Goal: Task Accomplishment & Management: Manage account settings

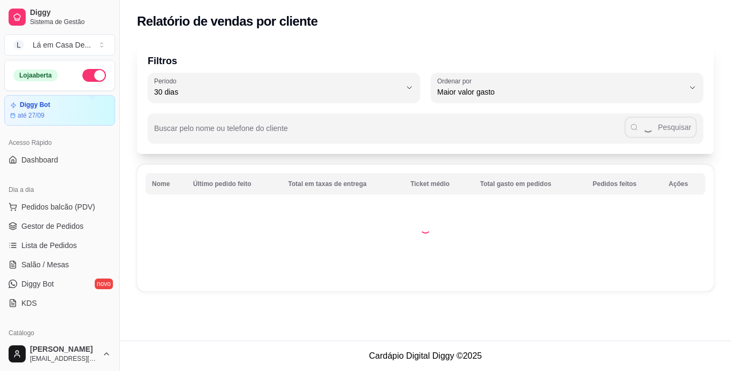
select select "30"
select select "HIGHEST_TOTAL_SPENT_WITH_ORDERS"
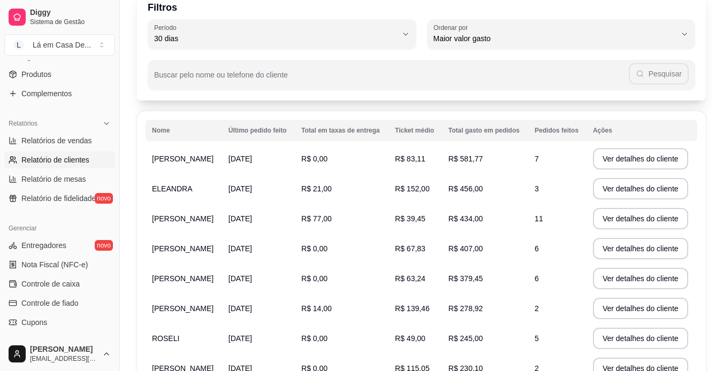
scroll to position [107, 0]
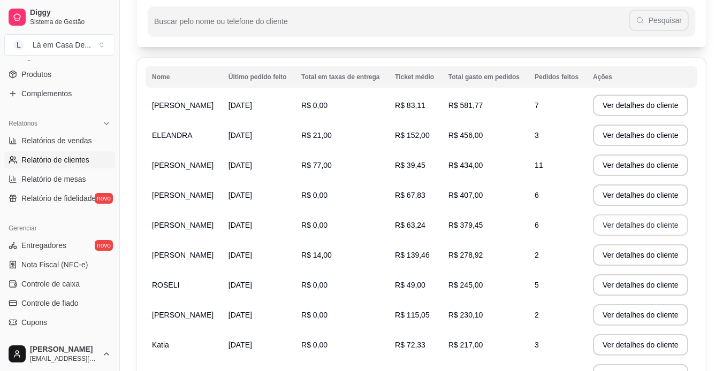
click at [639, 227] on button "Ver detalhes do cliente" at bounding box center [640, 224] width 95 height 21
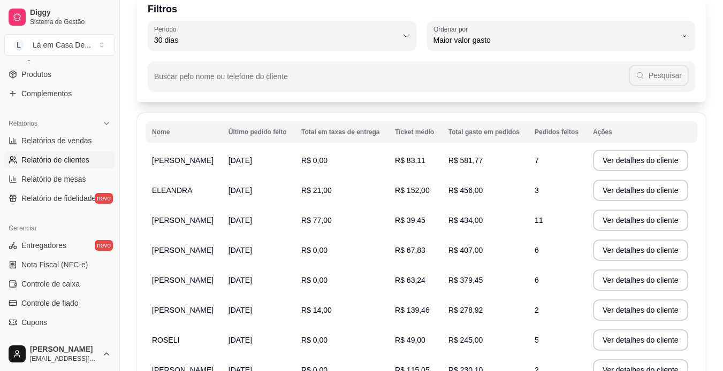
scroll to position [0, 0]
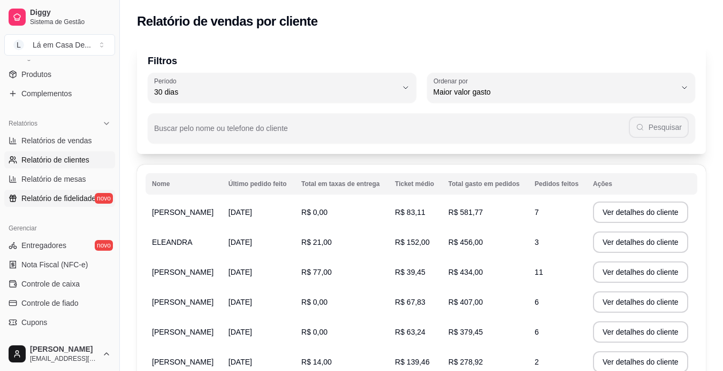
click at [72, 198] on span "Relatório de fidelidade" at bounding box center [58, 198] width 74 height 11
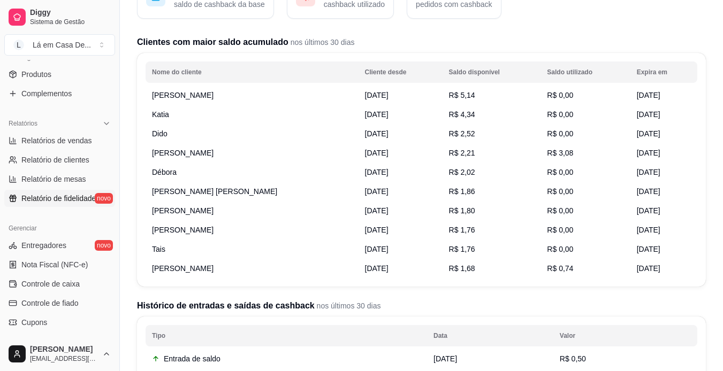
scroll to position [107, 0]
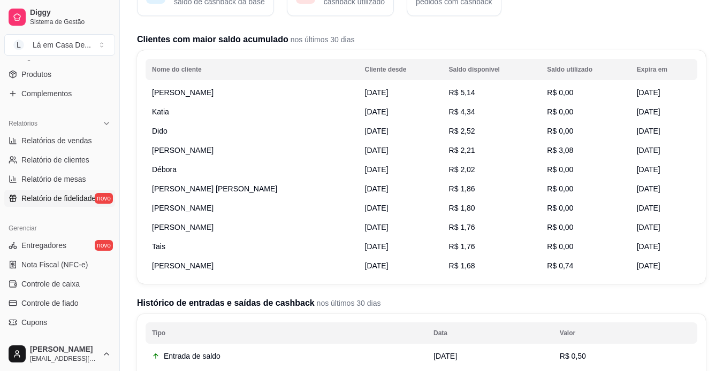
click at [197, 94] on span "[PERSON_NAME]" at bounding box center [183, 92] width 62 height 9
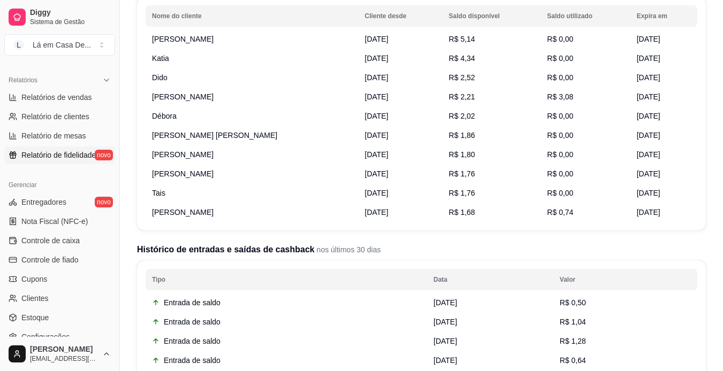
scroll to position [345, 0]
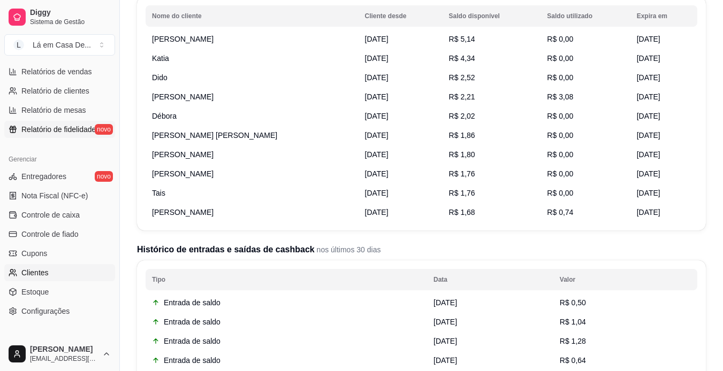
click at [52, 269] on link "Clientes" at bounding box center [59, 272] width 111 height 17
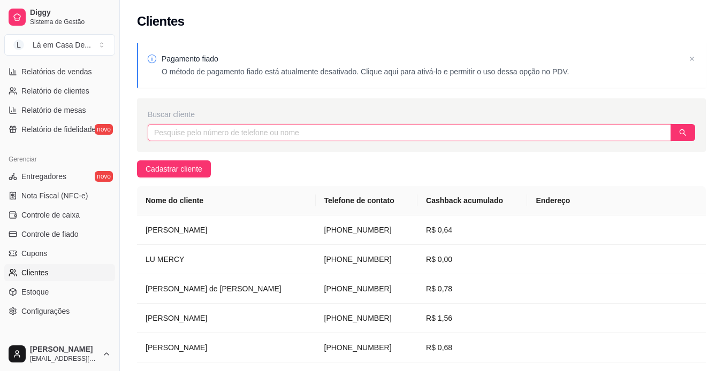
click at [164, 134] on input "text" at bounding box center [409, 132] width 523 height 17
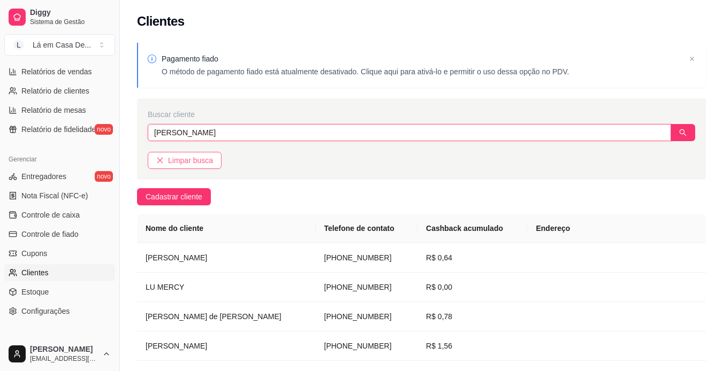
type input "[PERSON_NAME]"
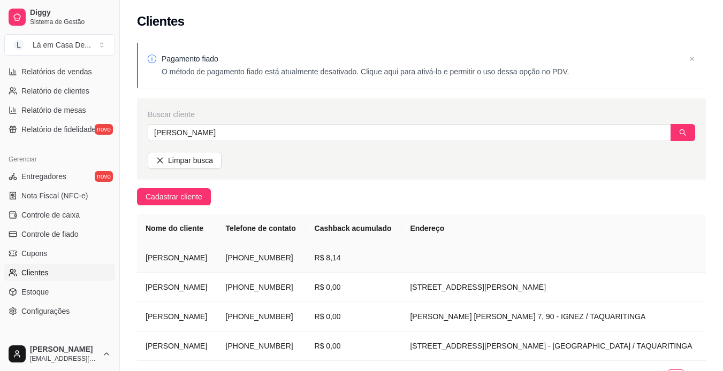
click at [184, 259] on td "[PERSON_NAME]" at bounding box center [177, 257] width 80 height 29
click at [70, 126] on span "Relatório de fidelidade" at bounding box center [58, 129] width 74 height 11
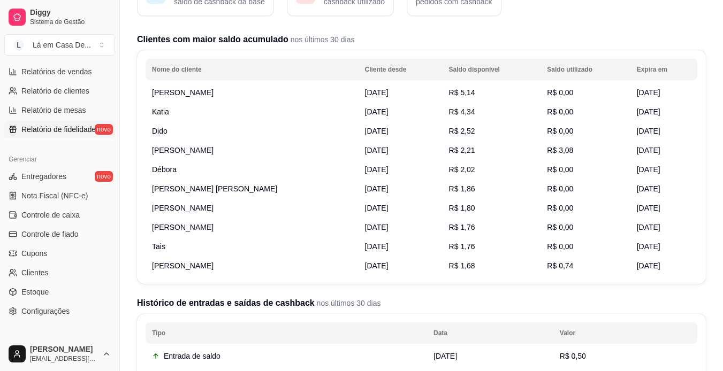
scroll to position [398, 0]
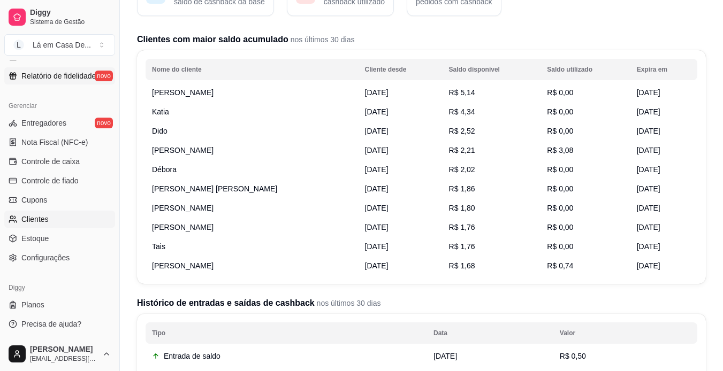
click at [71, 220] on link "Clientes" at bounding box center [59, 219] width 111 height 17
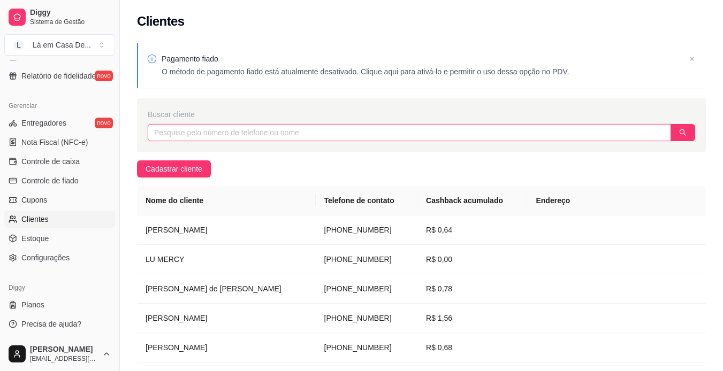
click at [161, 135] on input "text" at bounding box center [409, 132] width 523 height 17
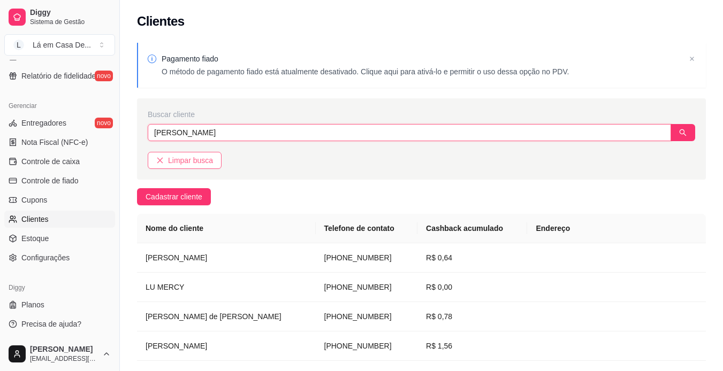
type input "[PERSON_NAME]"
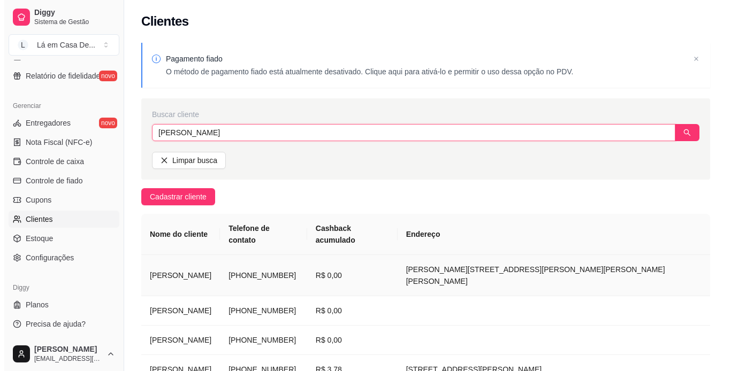
scroll to position [53, 0]
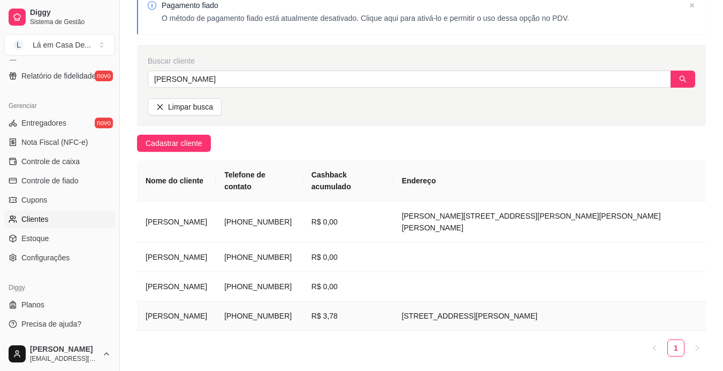
click at [170, 302] on td "[PERSON_NAME]" at bounding box center [176, 316] width 79 height 29
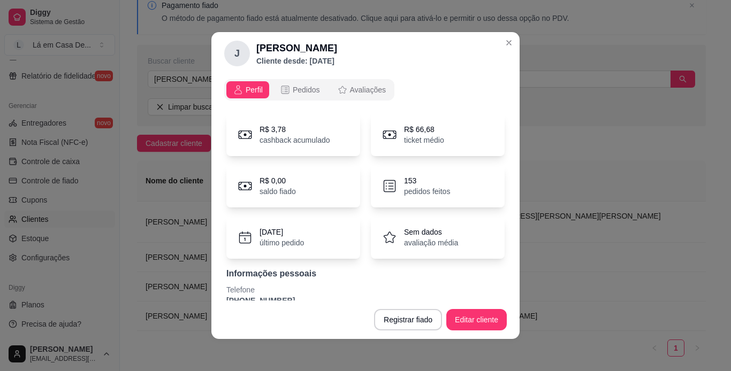
click at [277, 137] on p "cashback acumulado" at bounding box center [294, 140] width 71 height 11
click at [238, 135] on icon at bounding box center [245, 135] width 16 height 16
click at [249, 139] on icon at bounding box center [245, 135] width 16 height 16
click at [333, 133] on div "R$ 3,78 cashback acumulado" at bounding box center [293, 134] width 134 height 43
click at [382, 143] on div "R$ 66,68 ticket médio" at bounding box center [438, 134] width 134 height 43
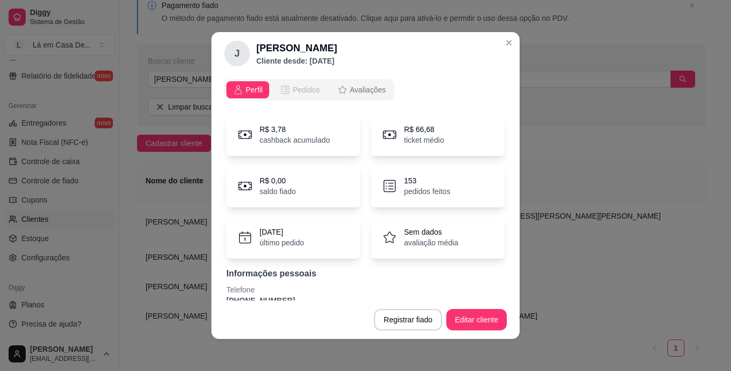
click at [293, 86] on span "Pedidos" at bounding box center [306, 90] width 27 height 11
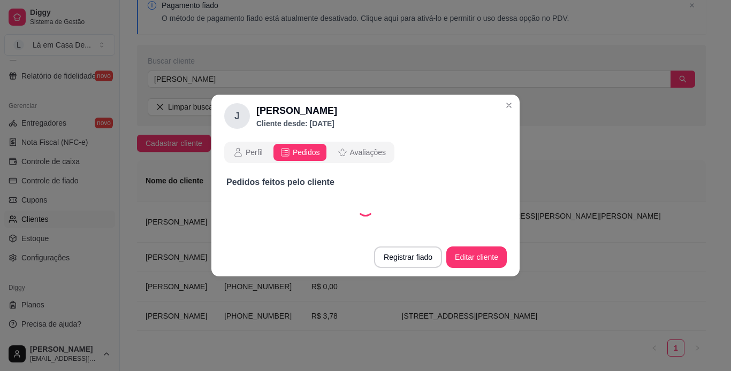
select select "30"
select select "ALL"
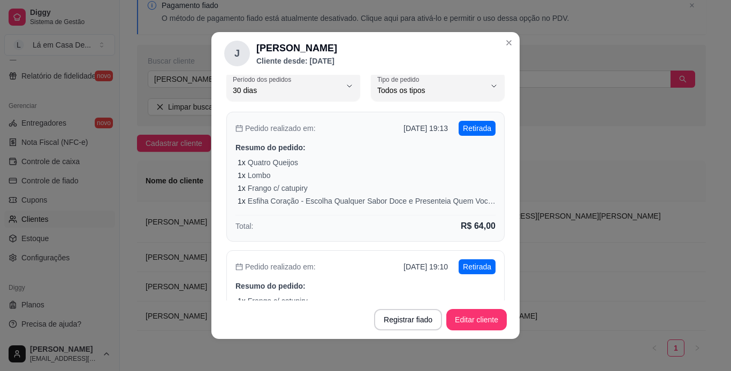
scroll to position [0, 0]
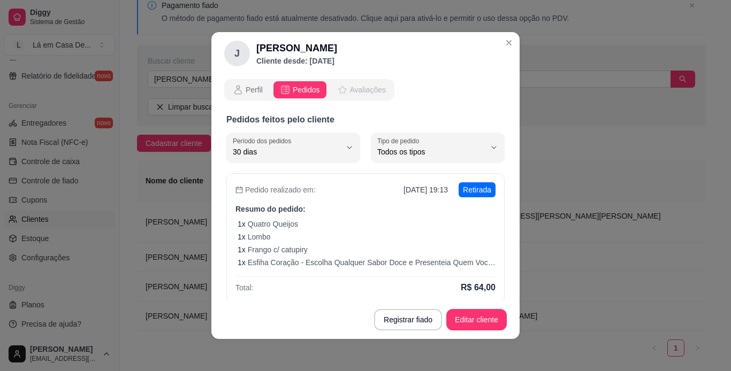
click at [352, 91] on span "Avaliações" at bounding box center [368, 90] width 36 height 11
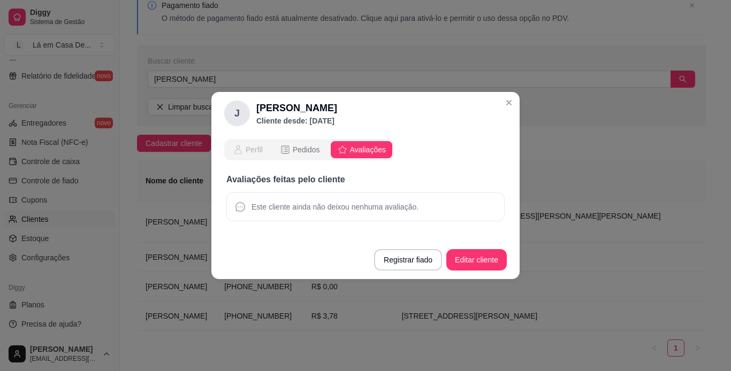
click at [250, 146] on span "Perfil" at bounding box center [253, 149] width 17 height 11
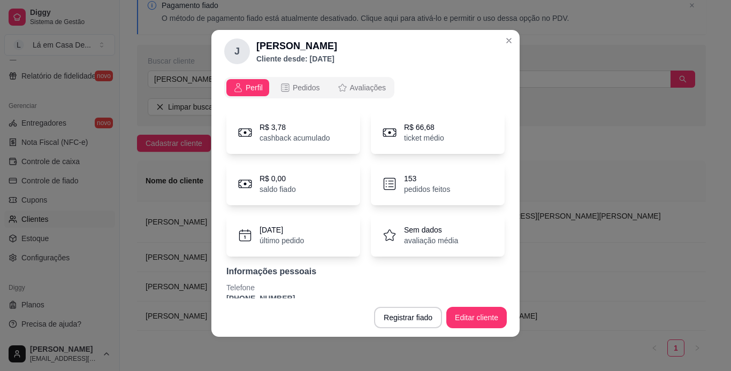
click at [417, 136] on p "ticket médio" at bounding box center [424, 138] width 40 height 11
click at [289, 136] on p "cashback acumulado" at bounding box center [294, 138] width 71 height 11
click at [279, 136] on p "cashback acumulado" at bounding box center [294, 138] width 71 height 11
click at [239, 136] on icon at bounding box center [245, 132] width 13 height 9
click at [243, 136] on icon at bounding box center [245, 132] width 13 height 9
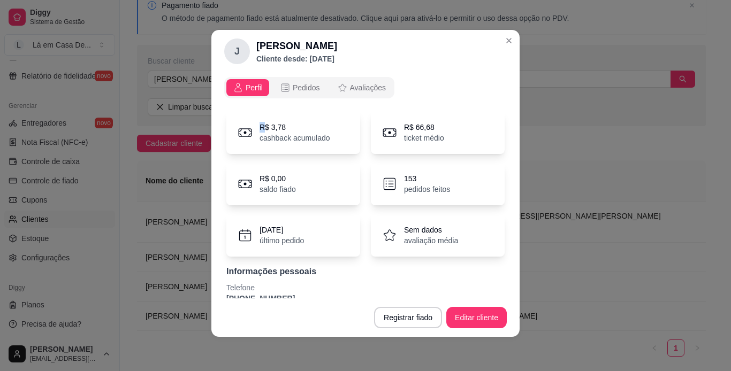
click at [243, 136] on icon at bounding box center [245, 132] width 13 height 9
click at [243, 137] on icon at bounding box center [245, 133] width 16 height 16
click at [267, 138] on p "cashback acumulado" at bounding box center [294, 138] width 71 height 11
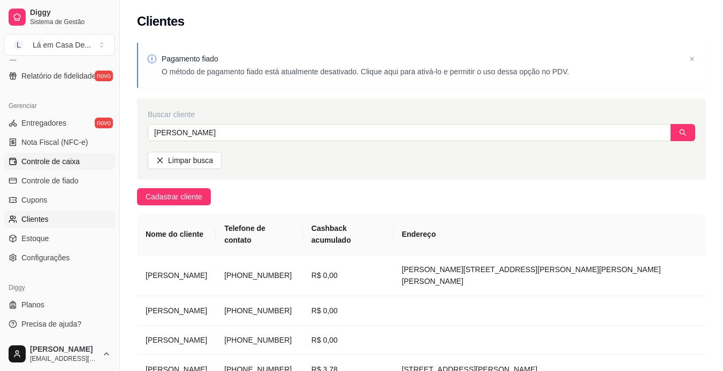
click at [47, 159] on span "Controle de caixa" at bounding box center [50, 161] width 58 height 11
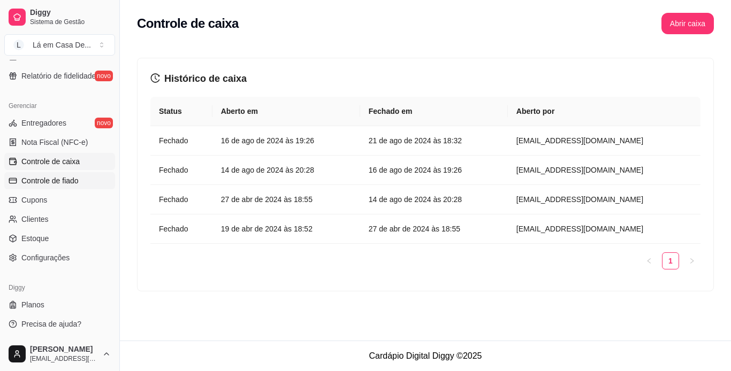
click at [61, 186] on span "Controle de fiado" at bounding box center [49, 180] width 57 height 11
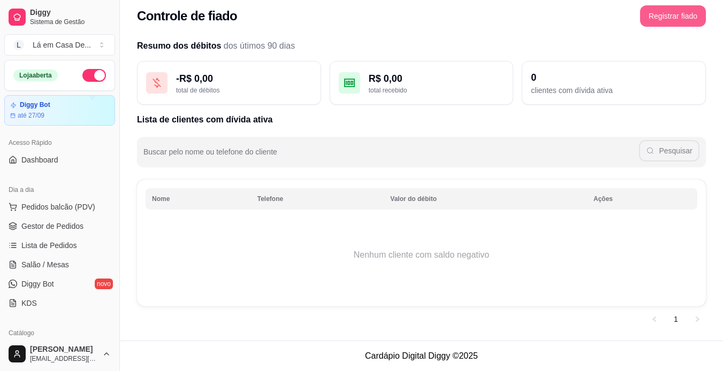
click at [662, 10] on button "Registrar fiado" at bounding box center [673, 15] width 66 height 21
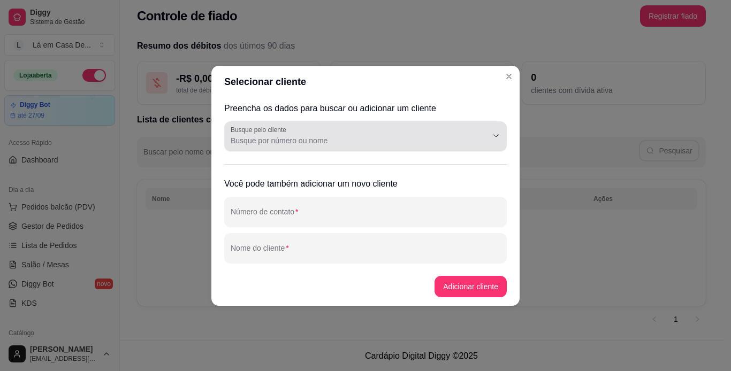
click at [252, 135] on input "Busque pelo cliente" at bounding box center [351, 140] width 240 height 11
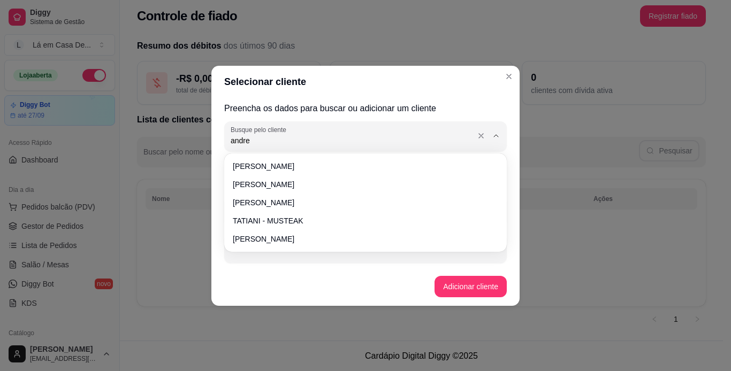
type input "[PERSON_NAME]"
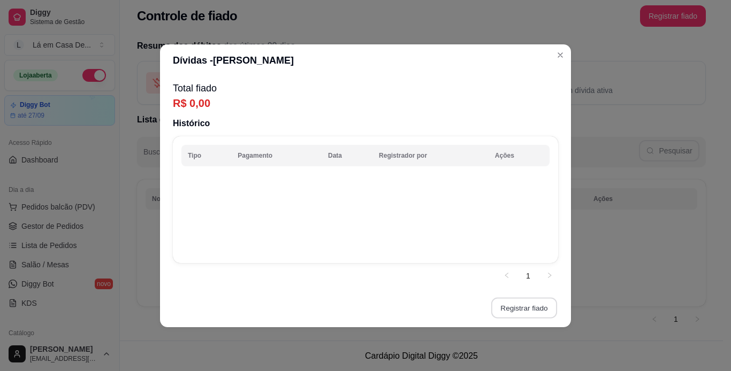
click at [533, 306] on button "Registrar fiado" at bounding box center [524, 307] width 66 height 21
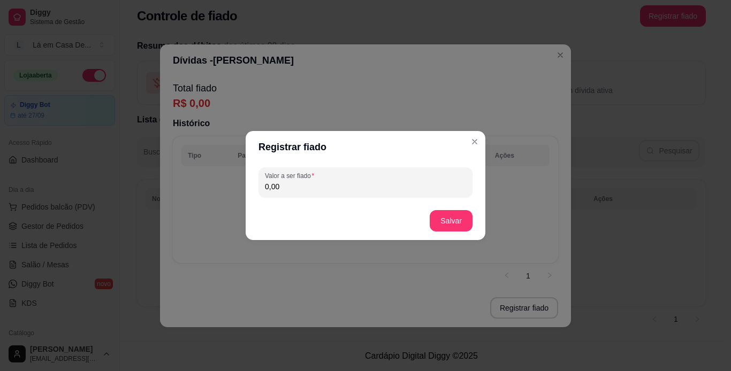
click at [286, 183] on input "0,00" at bounding box center [365, 186] width 201 height 11
type input "50,00"
click at [458, 221] on button "Salvar" at bounding box center [450, 220] width 43 height 21
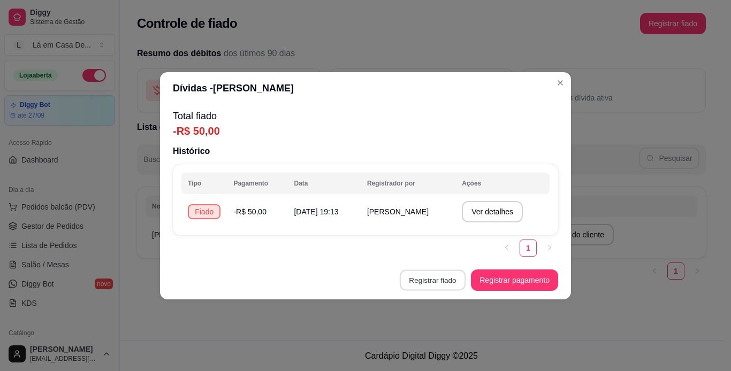
click at [428, 281] on button "Registrar fiado" at bounding box center [433, 280] width 66 height 21
click at [510, 280] on button "Registrar pagamento" at bounding box center [514, 280] width 85 height 21
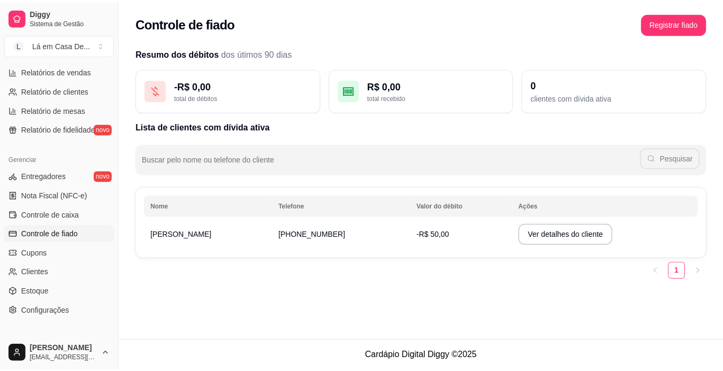
scroll to position [351, 0]
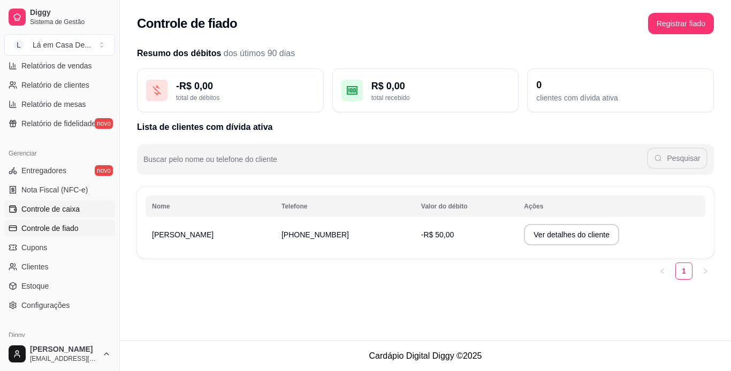
click at [57, 206] on span "Controle de caixa" at bounding box center [50, 209] width 58 height 11
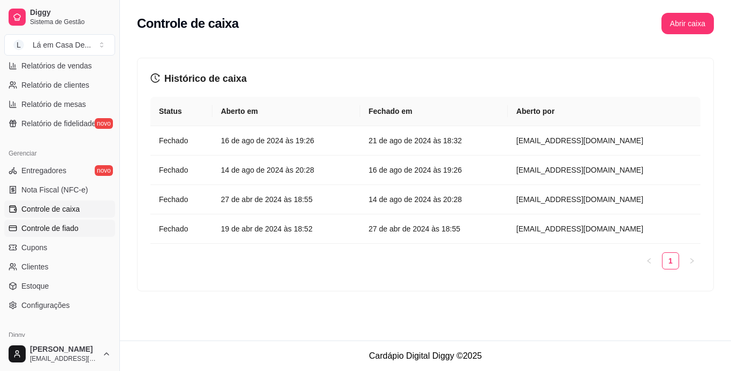
click at [50, 231] on span "Controle de fiado" at bounding box center [49, 228] width 57 height 11
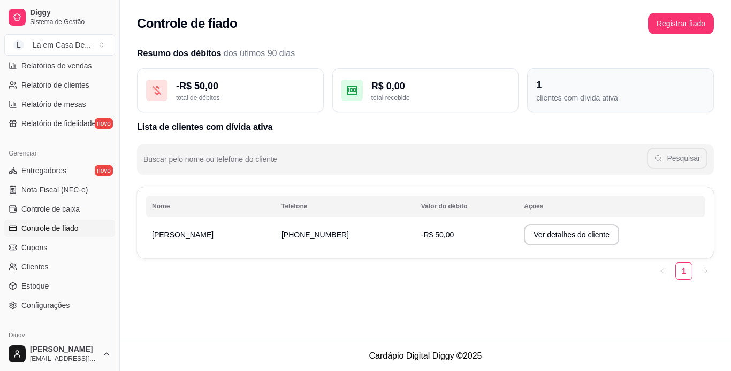
click at [558, 100] on div "clientes com dívida ativa" at bounding box center [620, 98] width 168 height 11
click at [530, 236] on button "Ver detalhes do cliente" at bounding box center [571, 234] width 95 height 21
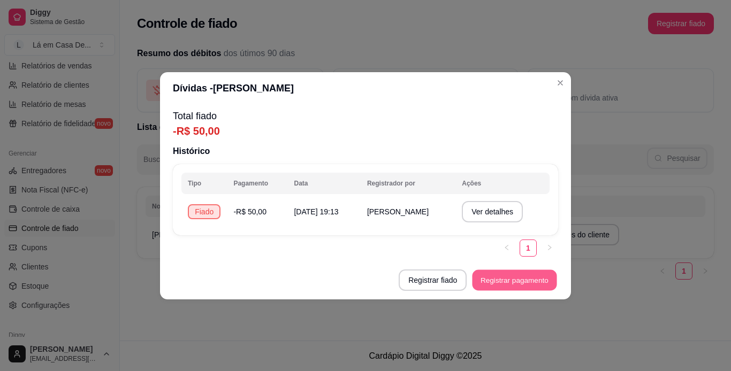
click at [506, 281] on button "Registrar pagamento" at bounding box center [514, 280] width 85 height 21
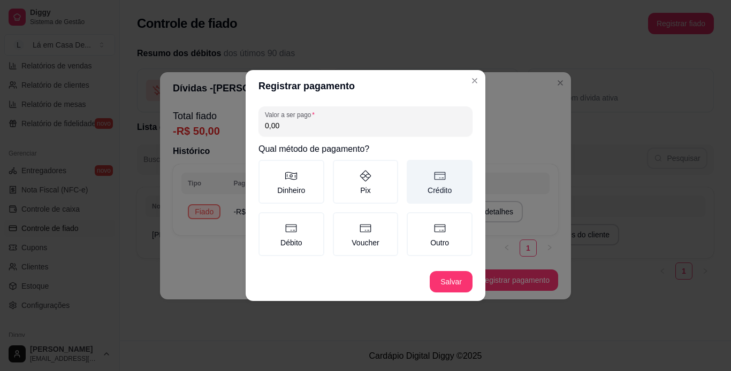
click at [438, 179] on icon at bounding box center [439, 176] width 13 height 13
click at [414, 168] on button "Crédito" at bounding box center [410, 163] width 9 height 9
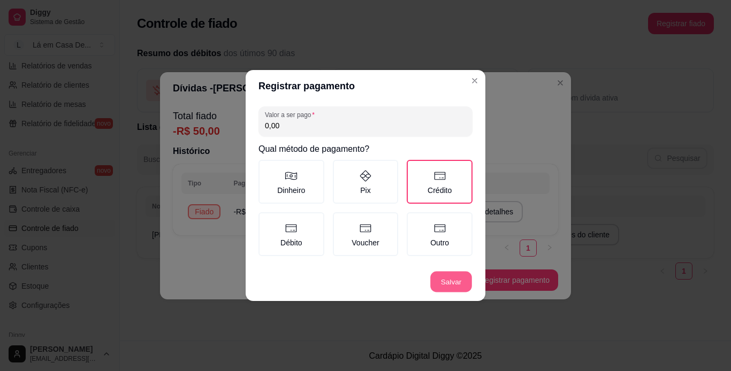
click at [445, 277] on button "Salvar" at bounding box center [451, 282] width 42 height 21
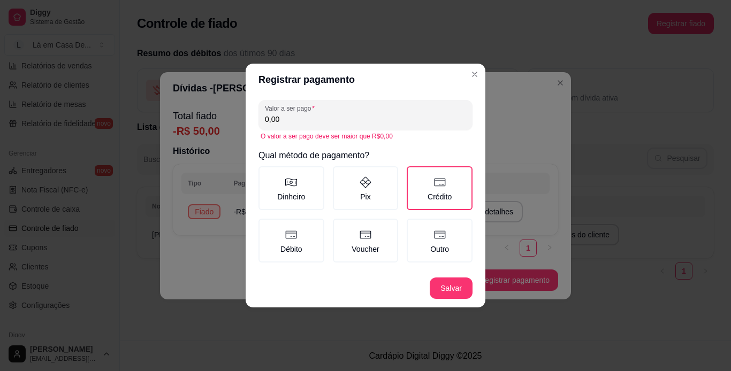
click at [283, 119] on input "0,00" at bounding box center [365, 119] width 201 height 11
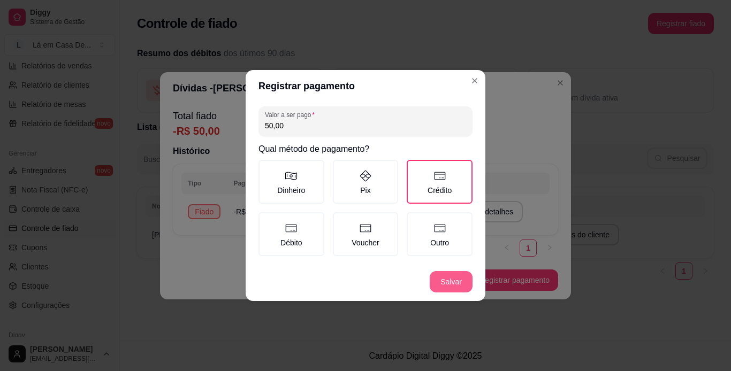
type input "50,00"
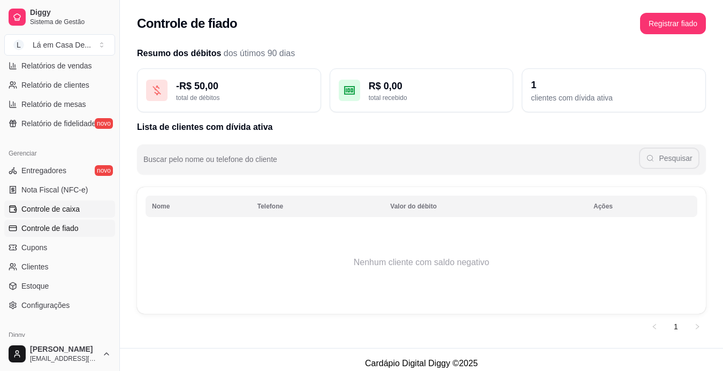
click at [82, 208] on link "Controle de caixa" at bounding box center [59, 209] width 111 height 17
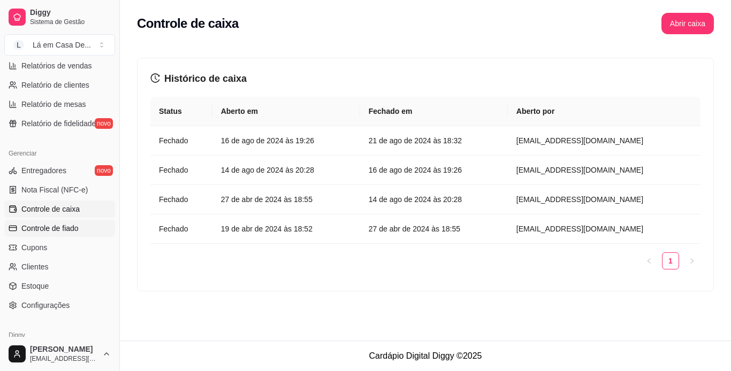
click at [58, 226] on span "Controle de fiado" at bounding box center [49, 228] width 57 height 11
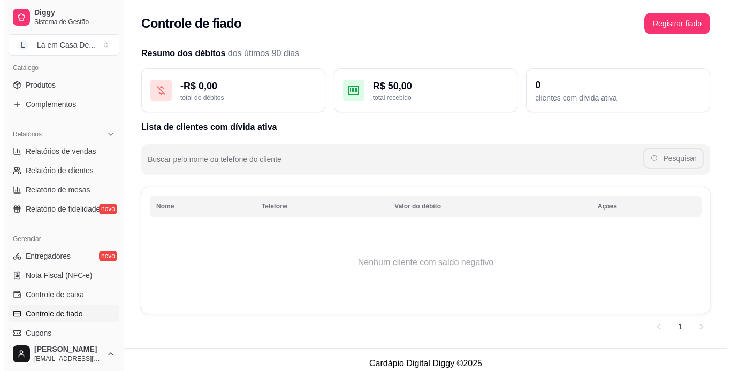
scroll to position [263, 0]
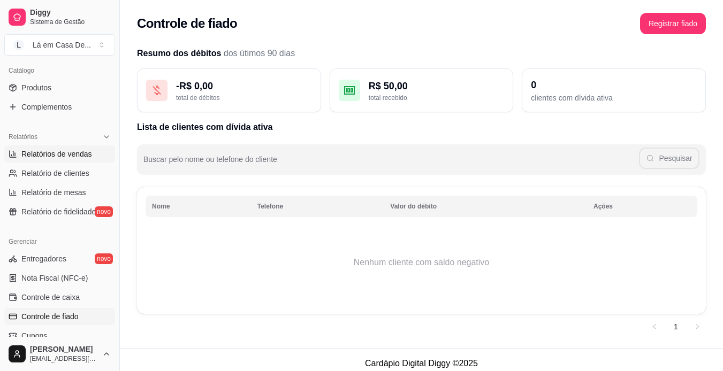
click at [70, 155] on span "Relatórios de vendas" at bounding box center [56, 154] width 71 height 11
select select "ALL"
select select "0"
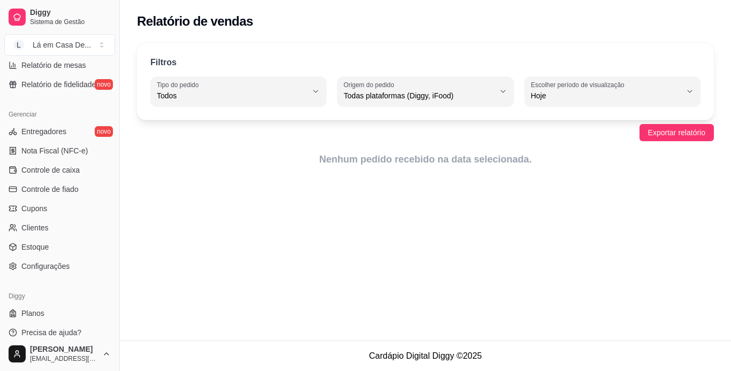
scroll to position [398, 0]
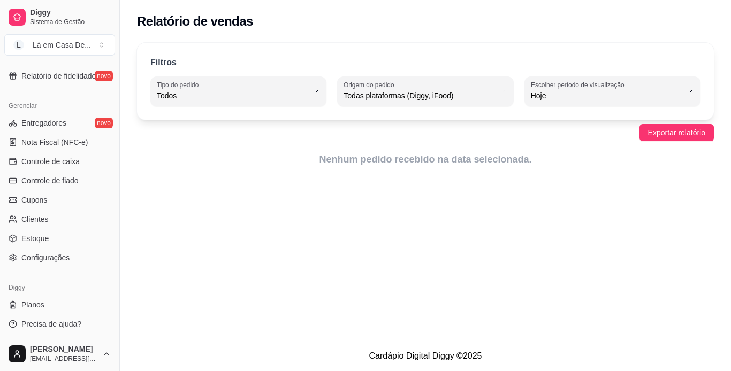
drag, startPoint x: 116, startPoint y: 252, endPoint x: 116, endPoint y: 211, distance: 41.2
click at [116, 211] on button "Toggle Sidebar" at bounding box center [119, 185] width 9 height 371
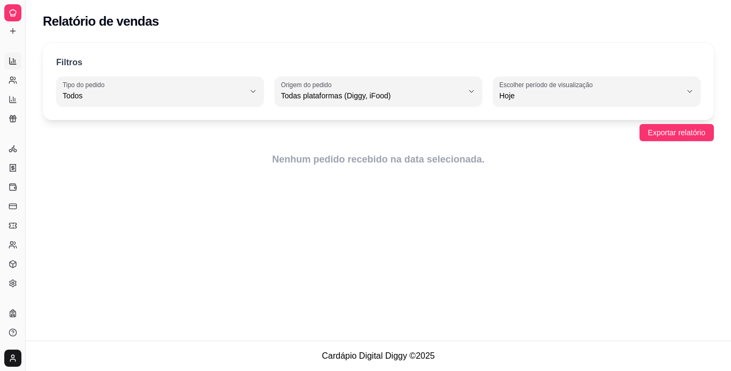
scroll to position [183, 0]
click at [22, 137] on button "Toggle Sidebar" at bounding box center [25, 185] width 9 height 371
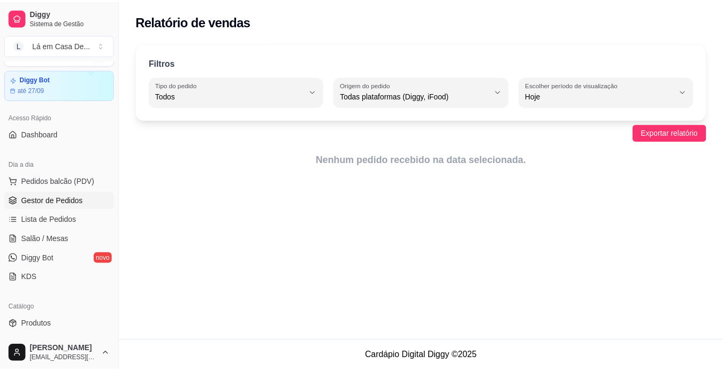
scroll to position [24, 0]
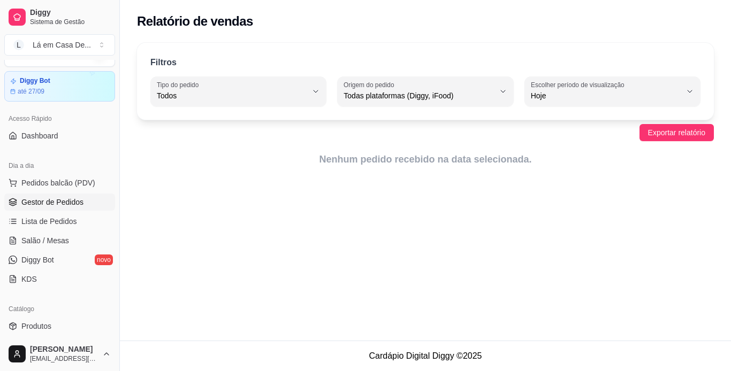
click at [63, 207] on span "Gestor de Pedidos" at bounding box center [52, 202] width 62 height 11
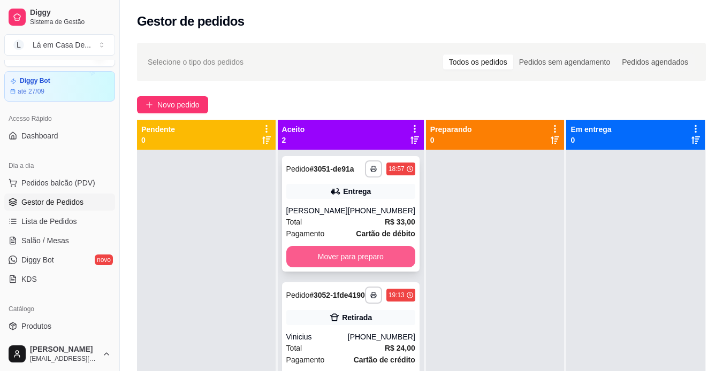
click at [367, 258] on button "Mover para preparo" at bounding box center [350, 256] width 129 height 21
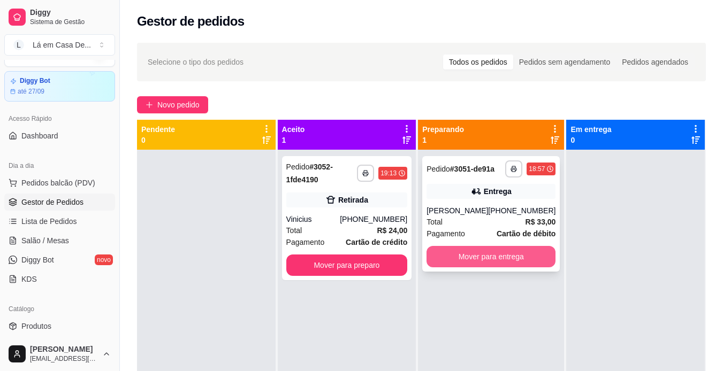
click at [489, 262] on button "Mover para entrega" at bounding box center [490, 256] width 129 height 21
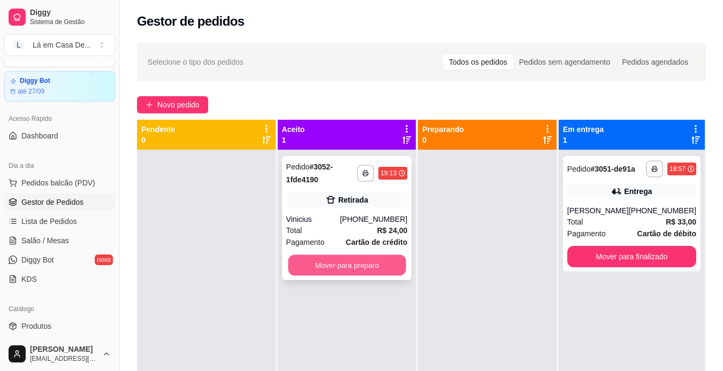
click at [362, 266] on button "Mover para preparo" at bounding box center [347, 265] width 118 height 21
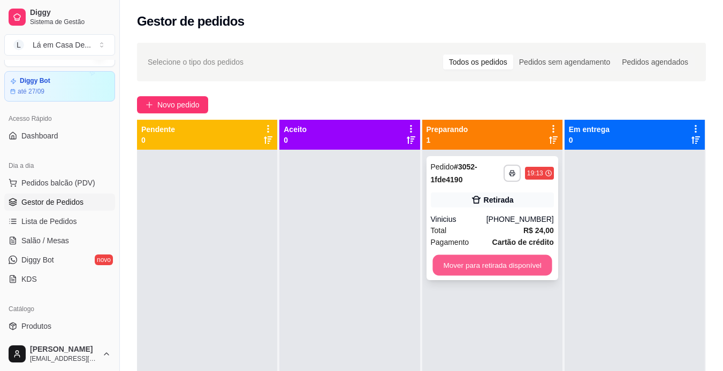
click at [519, 268] on button "Mover para retirada disponível" at bounding box center [491, 265] width 119 height 21
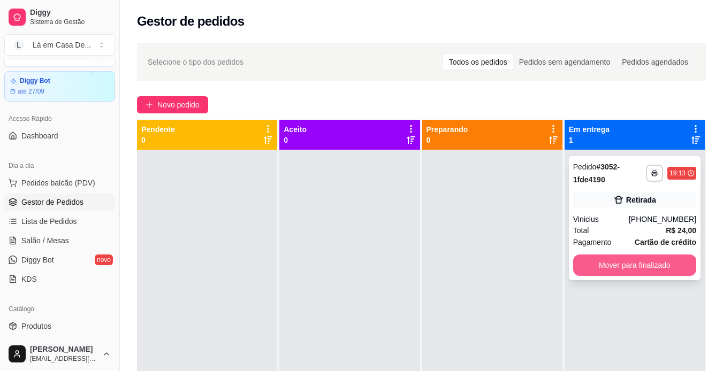
click at [640, 267] on button "Mover para finalizado" at bounding box center [634, 265] width 123 height 21
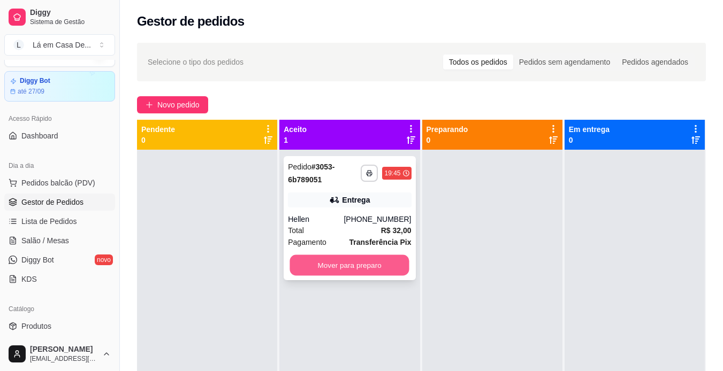
click at [333, 261] on button "Mover para preparo" at bounding box center [349, 265] width 119 height 21
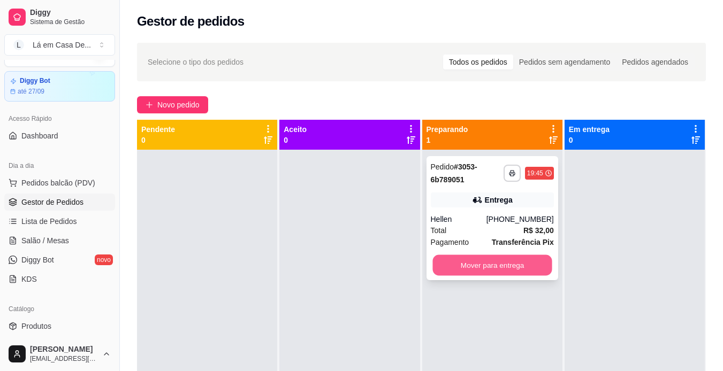
click at [468, 266] on button "Mover para entrega" at bounding box center [491, 265] width 119 height 21
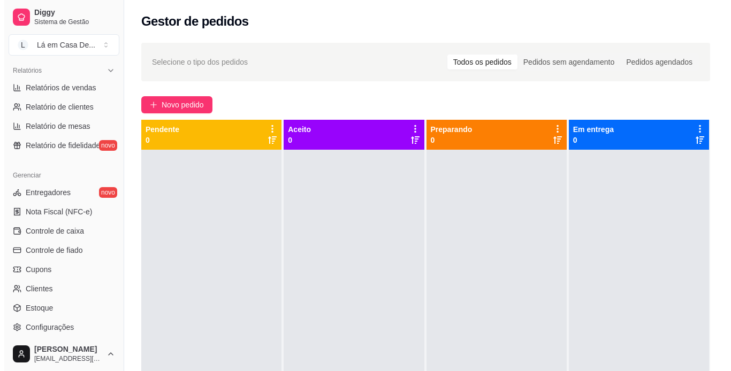
scroll to position [345, 0]
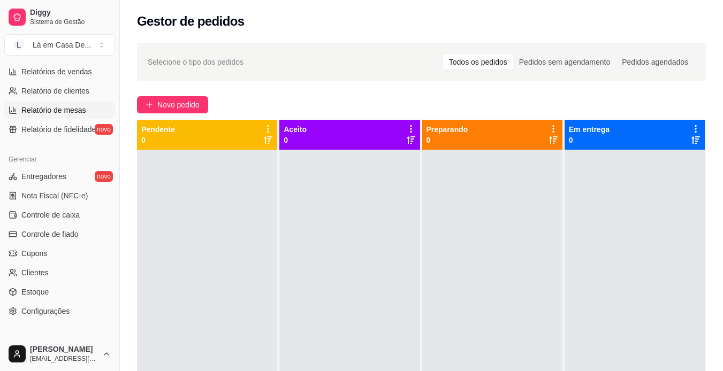
click at [64, 112] on span "Relatório de mesas" at bounding box center [53, 110] width 65 height 11
select select "TOTAL_OF_ORDERS"
select select "7"
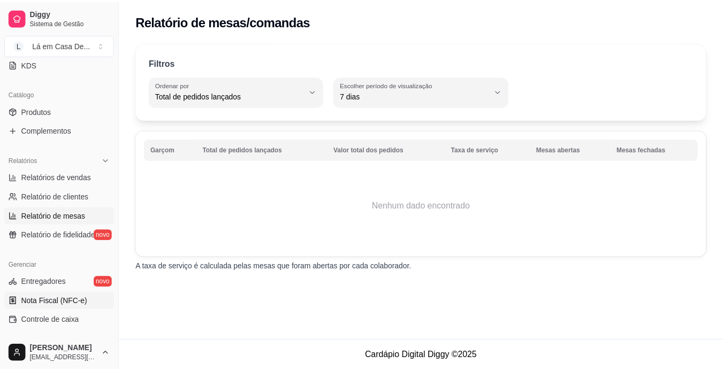
scroll to position [238, 0]
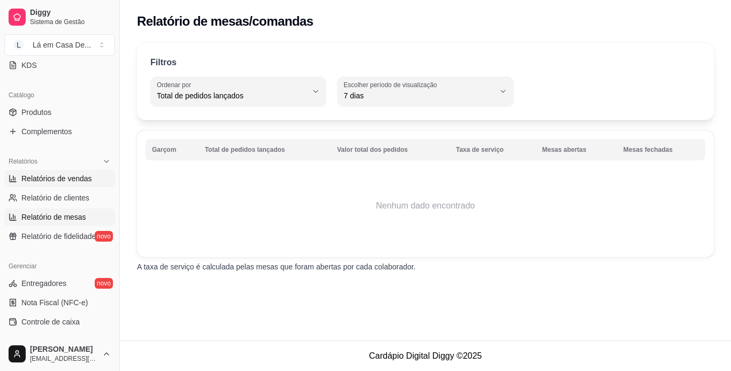
click at [67, 178] on span "Relatórios de vendas" at bounding box center [56, 178] width 71 height 11
select select "ALL"
select select "0"
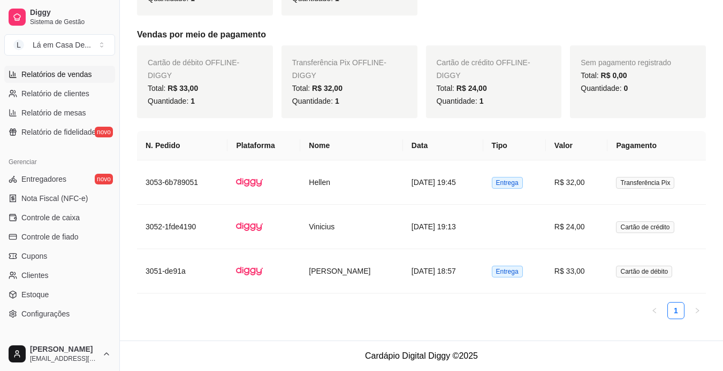
scroll to position [345, 0]
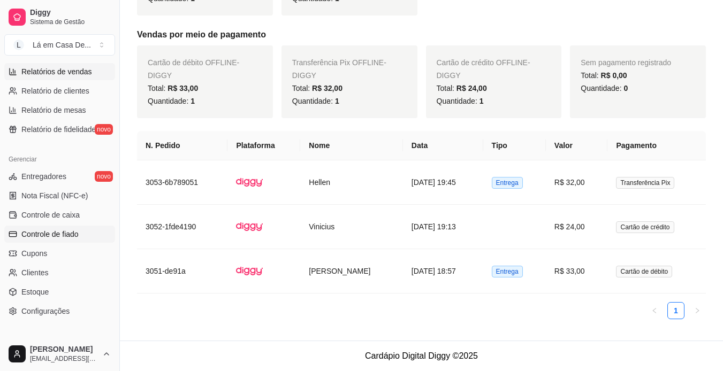
click at [67, 229] on span "Controle de fiado" at bounding box center [49, 234] width 57 height 11
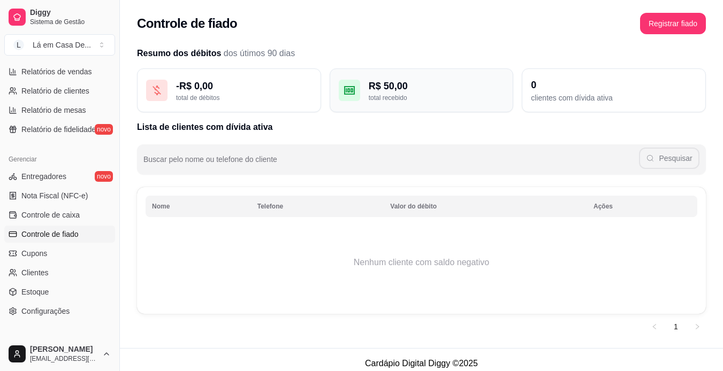
click at [396, 88] on div "R$ 50,00" at bounding box center [437, 86] width 136 height 15
click at [346, 91] on icon at bounding box center [349, 90] width 7 height 4
click at [358, 88] on div at bounding box center [349, 90] width 21 height 21
click at [350, 87] on icon at bounding box center [349, 90] width 11 height 9
click at [229, 88] on div "- R$ 0,00" at bounding box center [244, 86] width 136 height 15
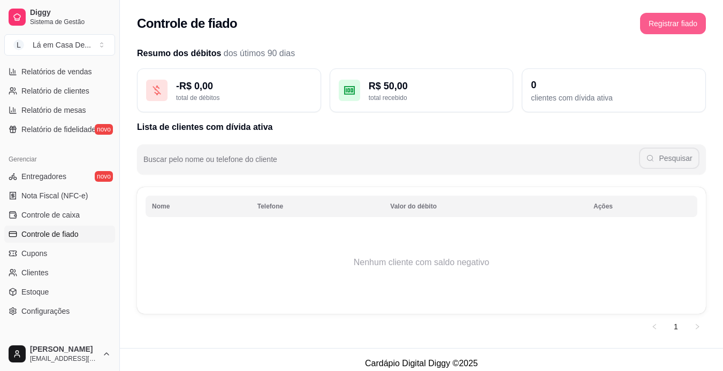
click at [665, 24] on button "Registrar fiado" at bounding box center [673, 23] width 66 height 21
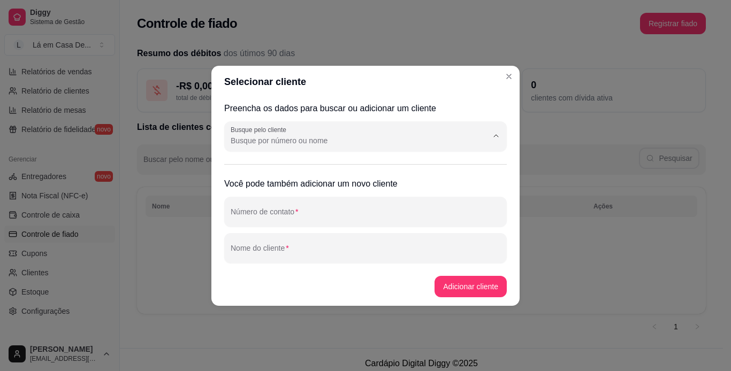
click at [242, 135] on input "Busque pelo cliente" at bounding box center [351, 140] width 240 height 11
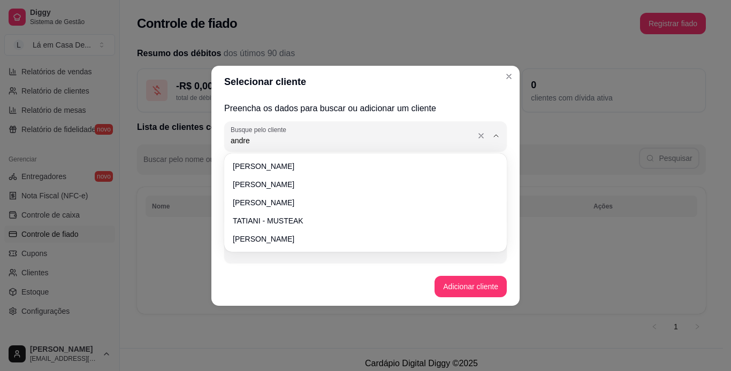
type input "[PERSON_NAME]"
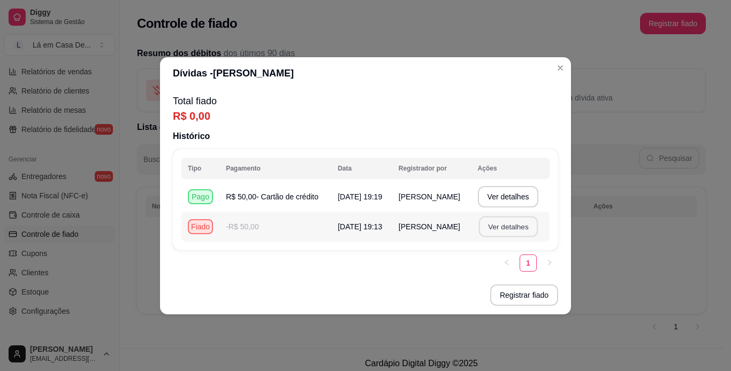
click at [504, 225] on button "Ver detalhes" at bounding box center [507, 226] width 59 height 21
click at [519, 229] on button "Ver detalhes" at bounding box center [508, 226] width 61 height 21
click at [503, 197] on button "Ver detalhes" at bounding box center [508, 196] width 61 height 21
click at [510, 296] on button "Registrar fiado" at bounding box center [524, 295] width 66 height 21
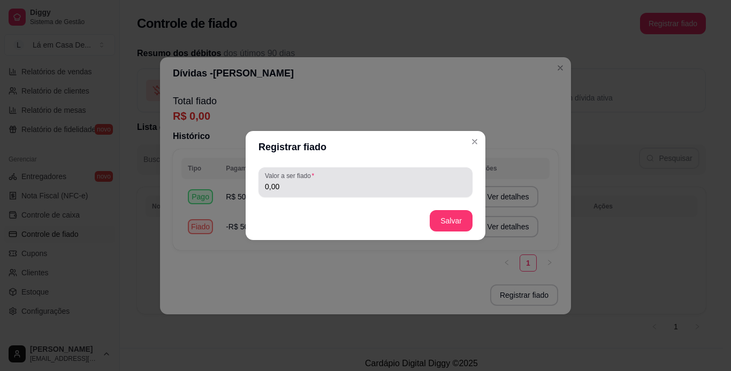
click at [287, 188] on input "0,00" at bounding box center [365, 186] width 201 height 11
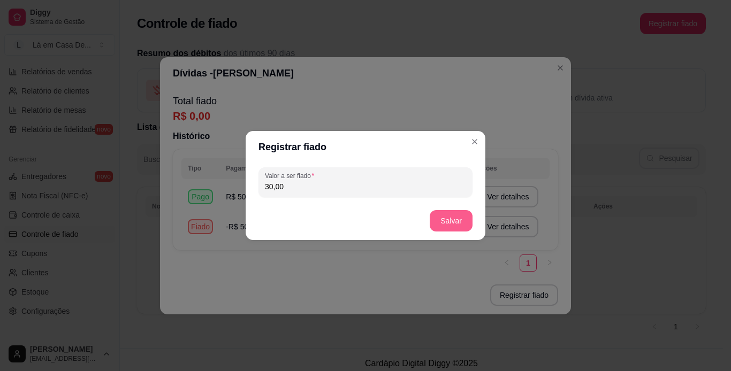
type input "30,00"
click at [460, 216] on button "Salvar" at bounding box center [450, 220] width 43 height 21
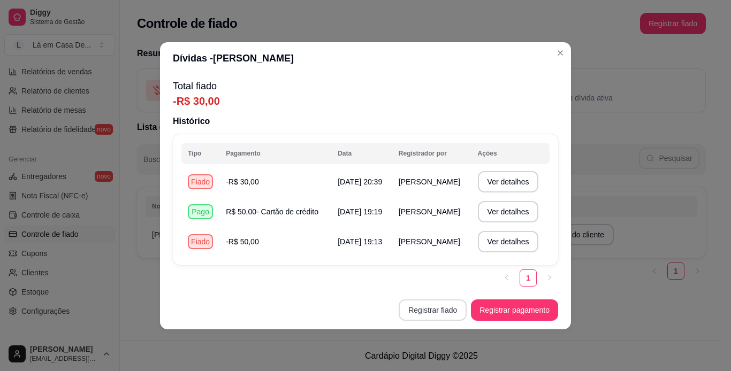
click at [439, 311] on button "Registrar fiado" at bounding box center [432, 310] width 68 height 21
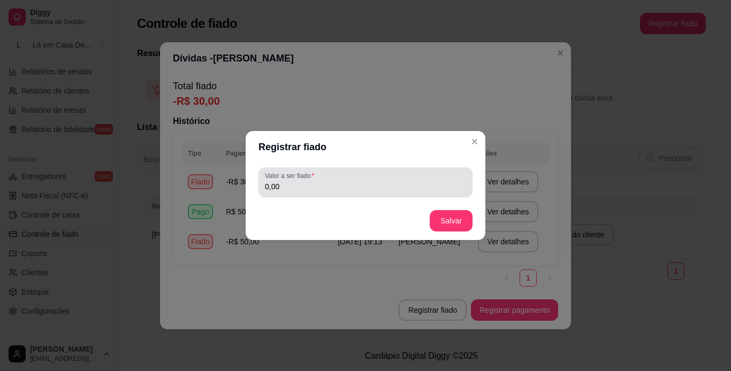
click at [288, 185] on input "0,00" at bounding box center [365, 186] width 201 height 11
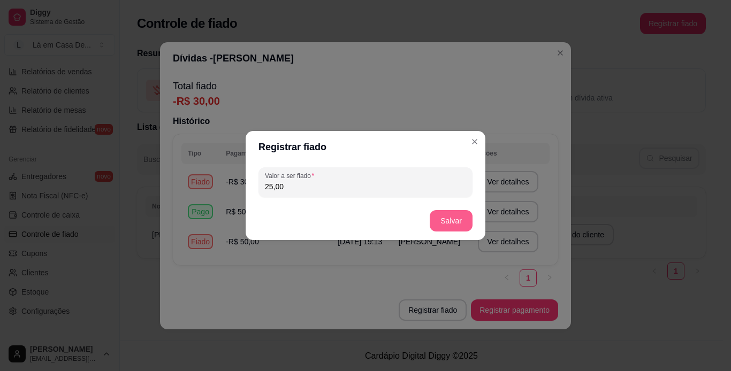
type input "25,00"
click at [456, 219] on button "Salvar" at bounding box center [451, 221] width 42 height 21
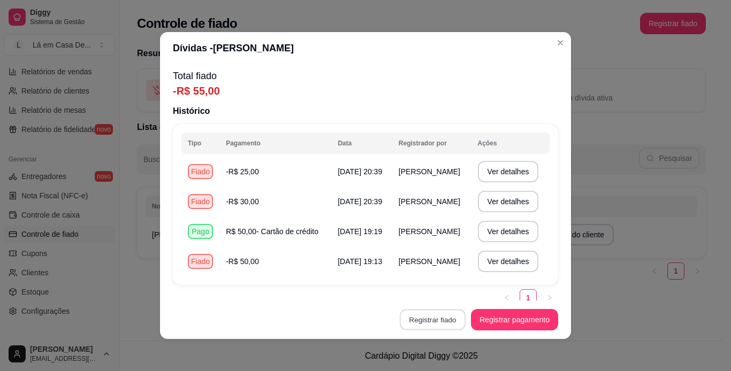
click at [435, 315] on button "Registrar fiado" at bounding box center [433, 320] width 66 height 21
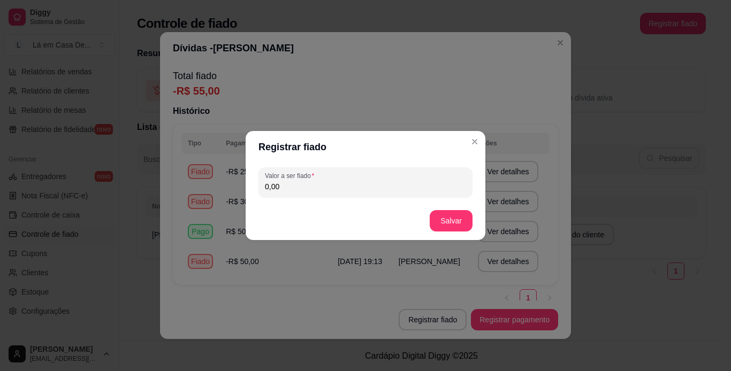
click at [294, 188] on input "0,00" at bounding box center [365, 186] width 201 height 11
type input "8,00"
click at [459, 219] on button "Salvar" at bounding box center [450, 220] width 43 height 21
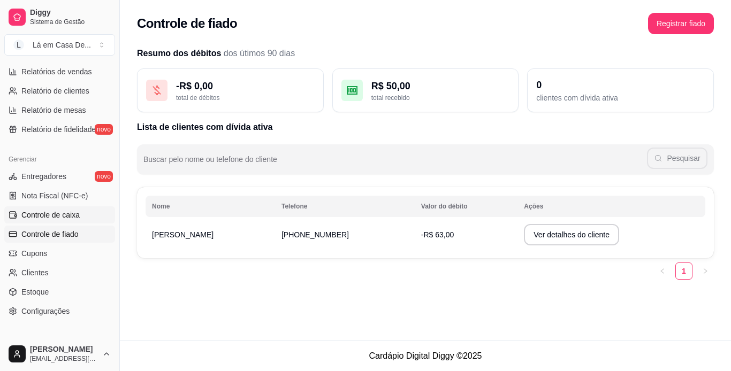
click at [49, 211] on span "Controle de caixa" at bounding box center [50, 215] width 58 height 11
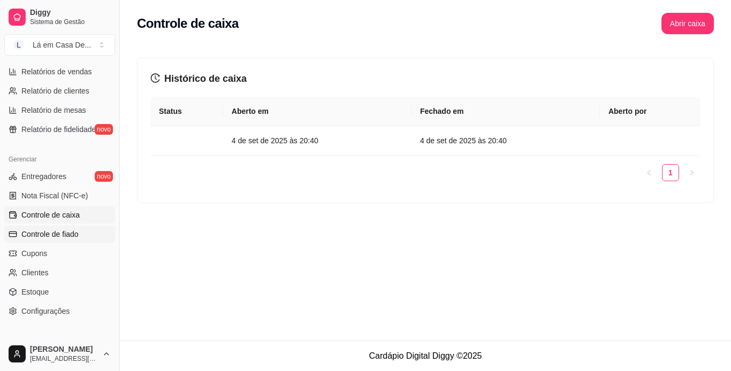
click at [55, 232] on span "Controle de fiado" at bounding box center [49, 234] width 57 height 11
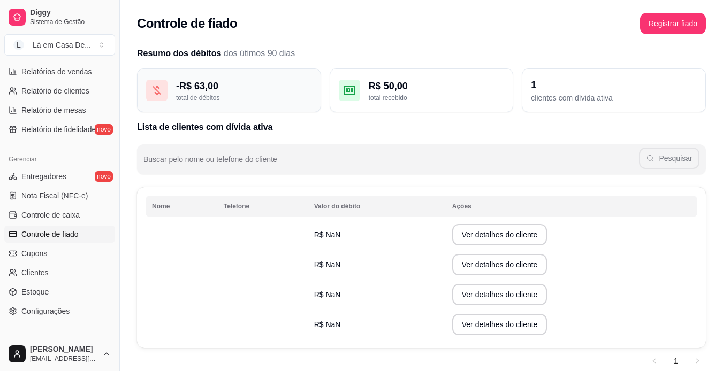
click at [214, 85] on div "- R$ 63,00" at bounding box center [244, 86] width 136 height 15
click at [158, 95] on icon at bounding box center [156, 90] width 13 height 13
click at [374, 92] on div "R$ 50,00" at bounding box center [437, 86] width 136 height 15
click at [483, 233] on button "Ver detalhes do cliente" at bounding box center [499, 235] width 92 height 21
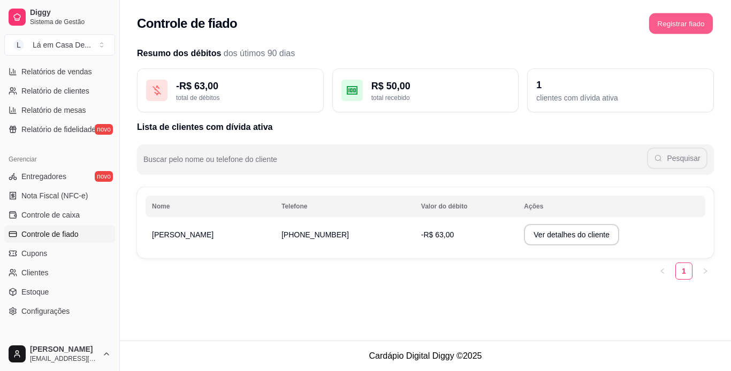
click at [660, 25] on button "Registrar fiado" at bounding box center [681, 23] width 64 height 21
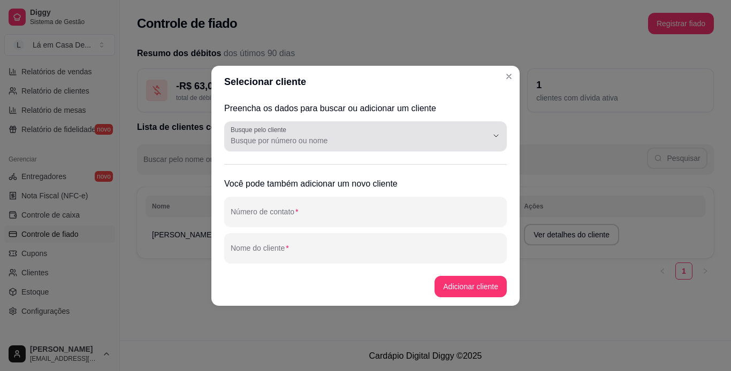
click at [245, 138] on input "Busque pelo cliente" at bounding box center [351, 140] width 240 height 11
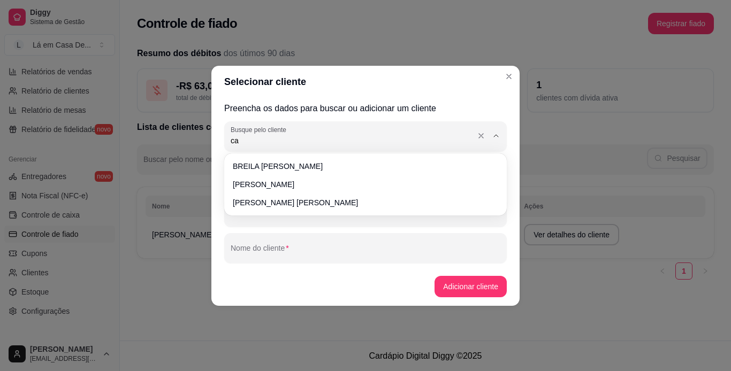
type input "c"
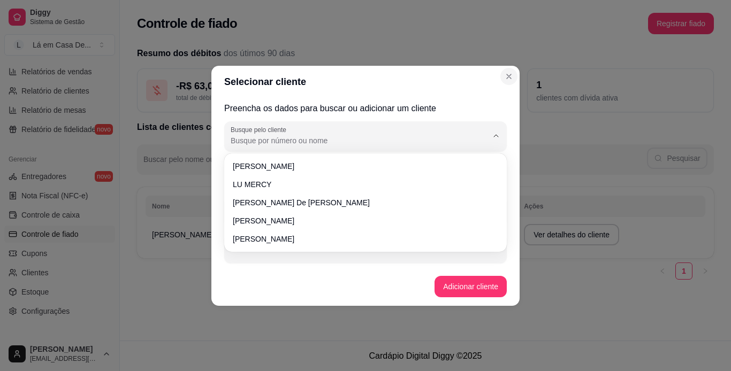
click at [509, 77] on icon "Close" at bounding box center [508, 76] width 4 height 4
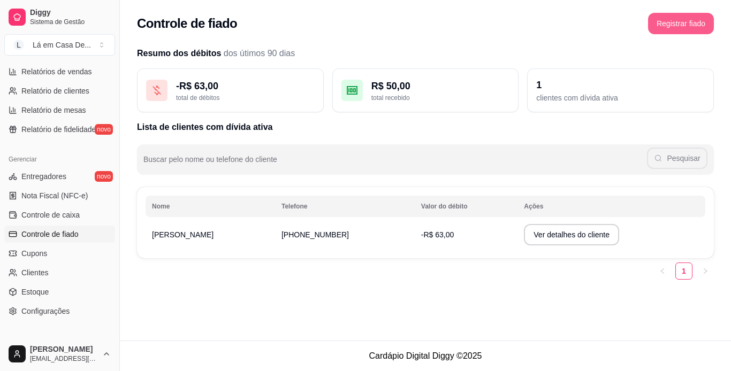
click at [687, 25] on button "Registrar fiado" at bounding box center [681, 23] width 66 height 21
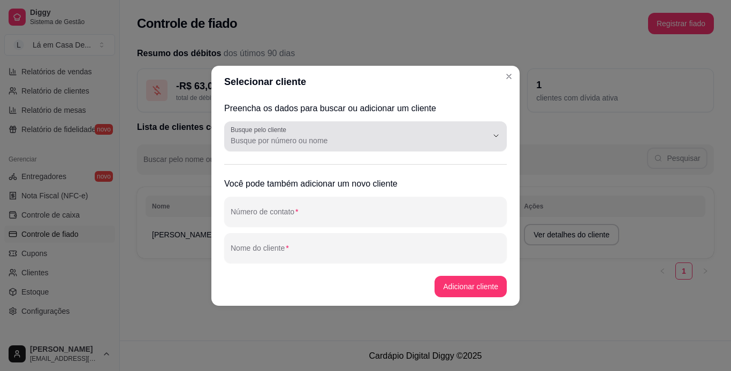
click at [252, 135] on input "Busque pelo cliente" at bounding box center [351, 140] width 240 height 11
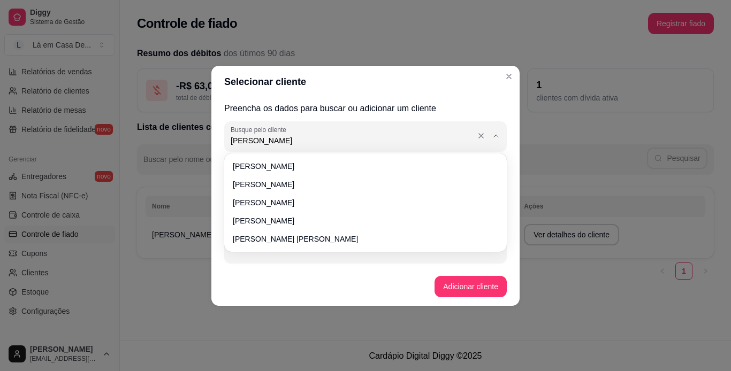
type input "paulo"
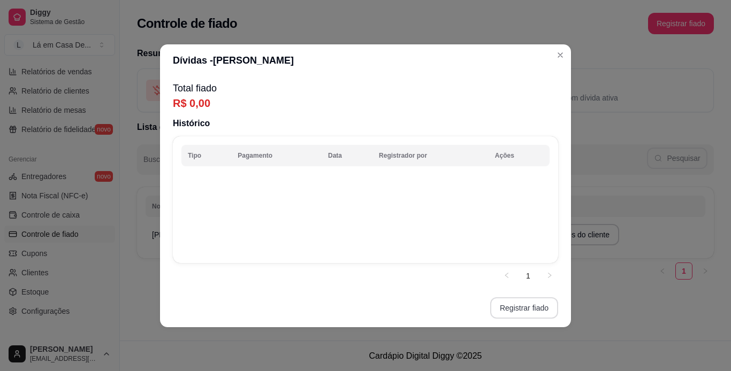
click at [509, 309] on button "Registrar fiado" at bounding box center [524, 307] width 68 height 21
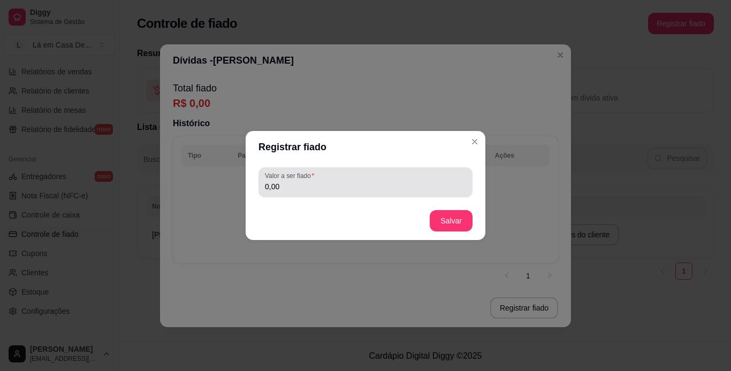
click at [286, 187] on input "0,00" at bounding box center [365, 186] width 201 height 11
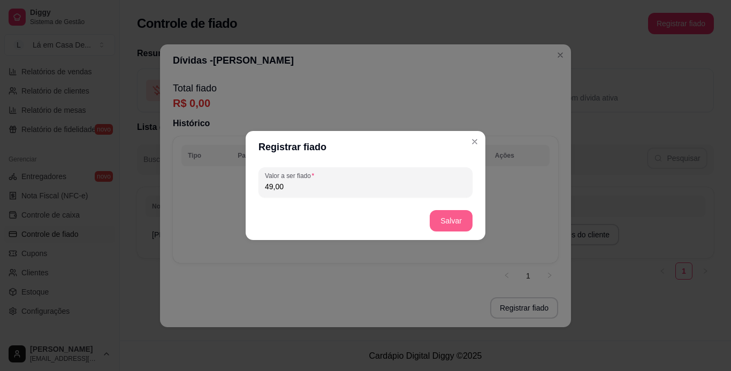
type input "49,00"
click at [450, 220] on button "Salvar" at bounding box center [450, 220] width 43 height 21
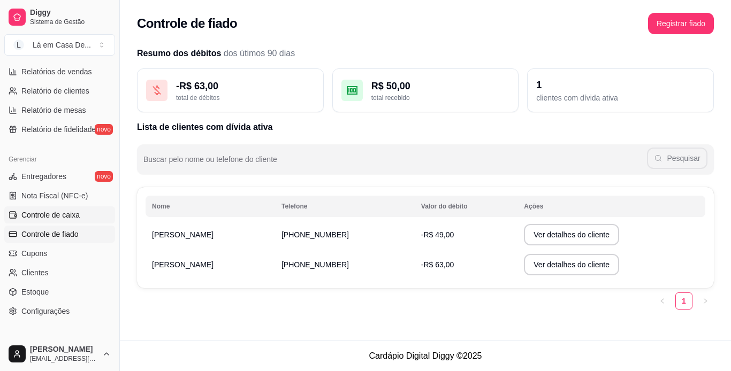
click at [58, 216] on span "Controle de caixa" at bounding box center [50, 215] width 58 height 11
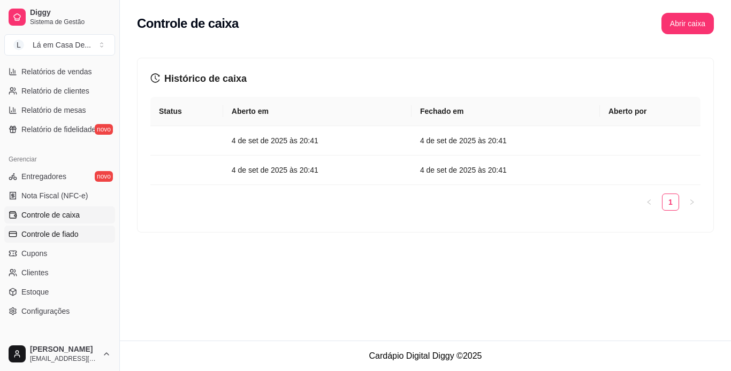
click at [58, 234] on span "Controle de fiado" at bounding box center [49, 234] width 57 height 11
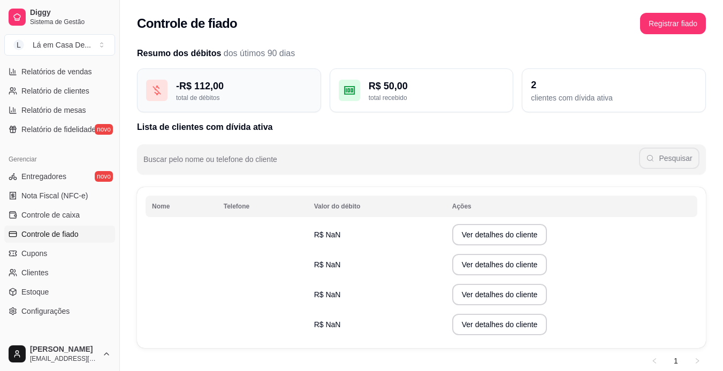
click at [273, 94] on div "total de débitos" at bounding box center [244, 98] width 136 height 9
click at [557, 103] on div "2 clientes com dívida ativa" at bounding box center [613, 90] width 184 height 44
click at [540, 82] on div "2" at bounding box center [614, 85] width 166 height 15
click at [408, 91] on div "R$ 50,00" at bounding box center [437, 86] width 136 height 15
click at [225, 90] on div "- R$ 112,00" at bounding box center [244, 86] width 136 height 15
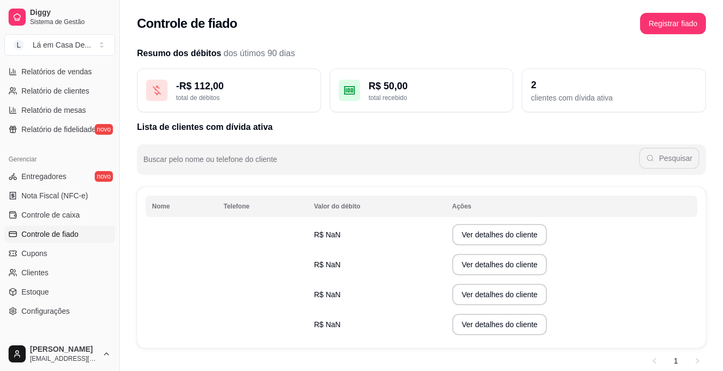
click at [321, 231] on span "R$ NaN" at bounding box center [327, 235] width 27 height 9
click at [341, 233] on td "R$ NaN" at bounding box center [377, 235] width 138 height 30
click at [53, 197] on span "Nota Fiscal (NFC-e)" at bounding box center [54, 195] width 66 height 11
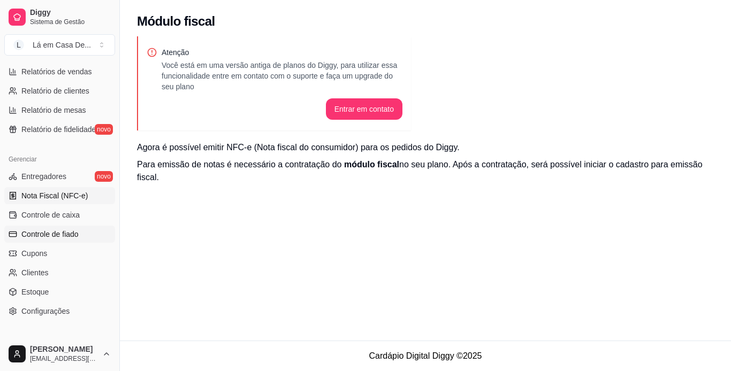
click at [66, 234] on span "Controle de fiado" at bounding box center [49, 234] width 57 height 11
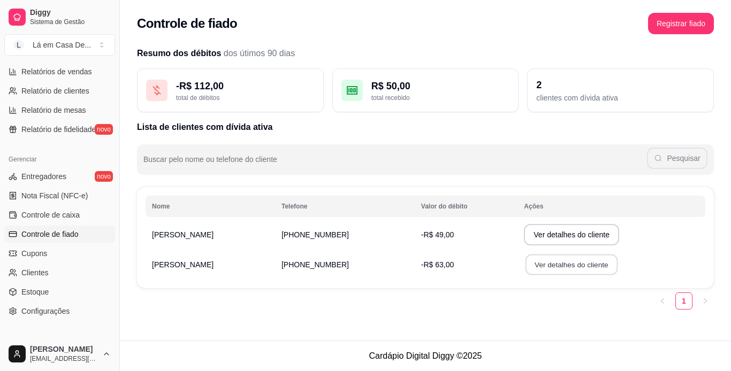
click at [543, 268] on button "Ver detalhes do cliente" at bounding box center [571, 265] width 92 height 21
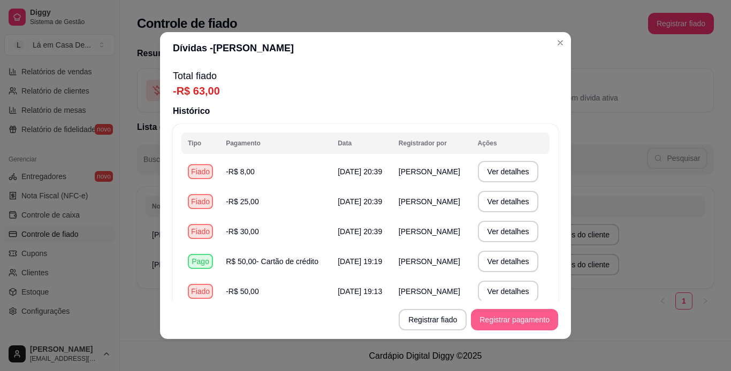
click at [504, 320] on button "Registrar pagamento" at bounding box center [514, 319] width 87 height 21
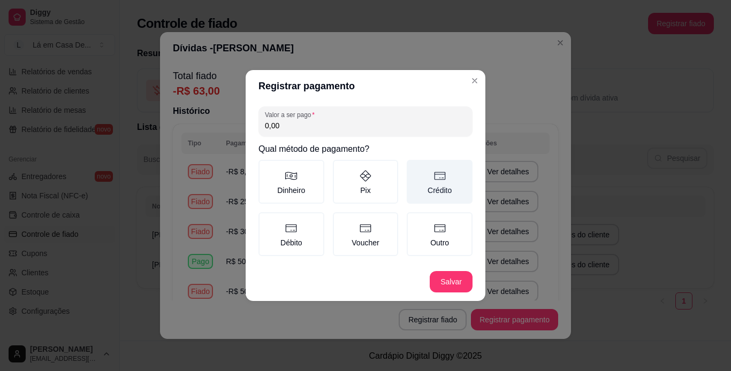
click at [436, 179] on icon at bounding box center [439, 176] width 13 height 13
click at [414, 168] on button "Crédito" at bounding box center [410, 163] width 9 height 9
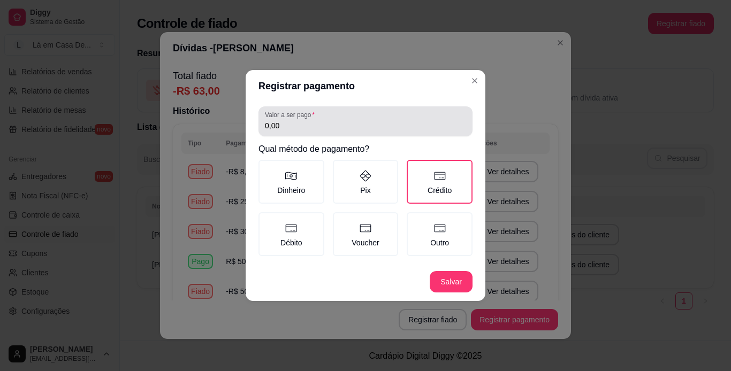
click at [280, 126] on input "0,00" at bounding box center [365, 125] width 201 height 11
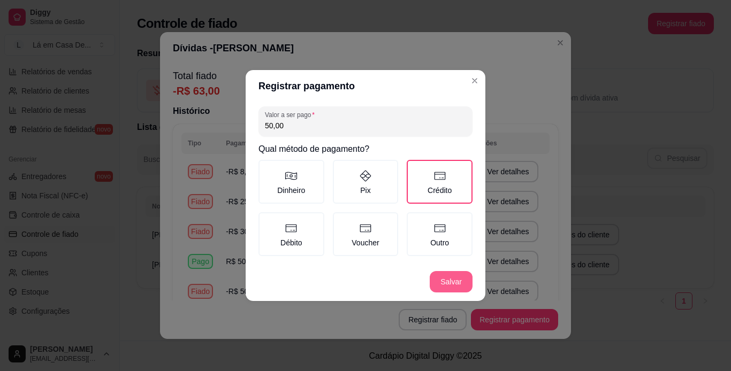
type input "50,00"
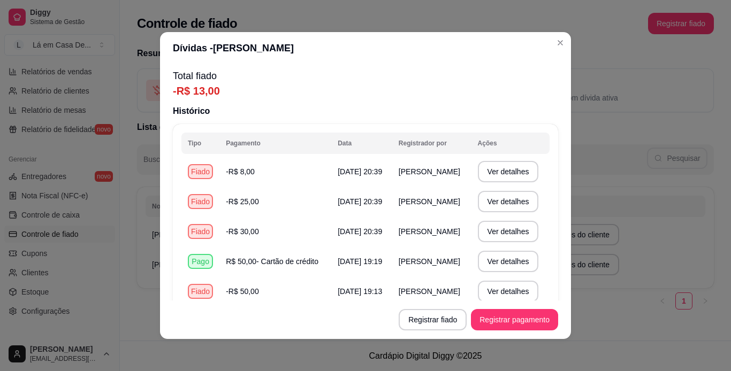
click at [477, 80] on p "Total fiado" at bounding box center [365, 75] width 385 height 15
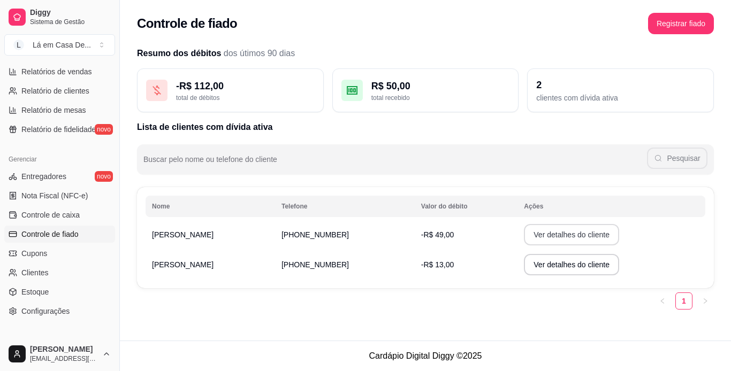
click at [524, 237] on button "Ver detalhes do cliente" at bounding box center [571, 234] width 95 height 21
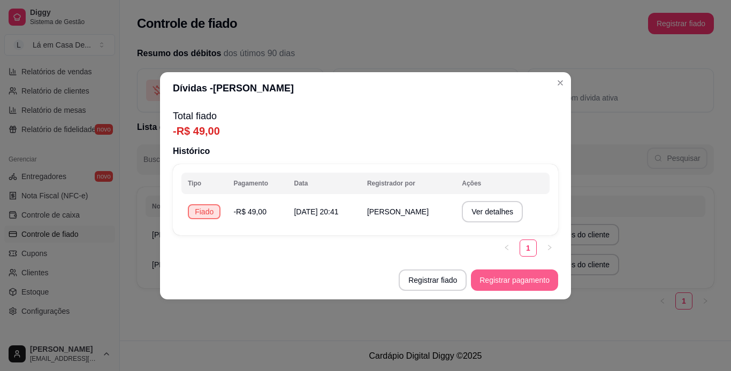
click at [524, 276] on button "Registrar pagamento" at bounding box center [514, 280] width 87 height 21
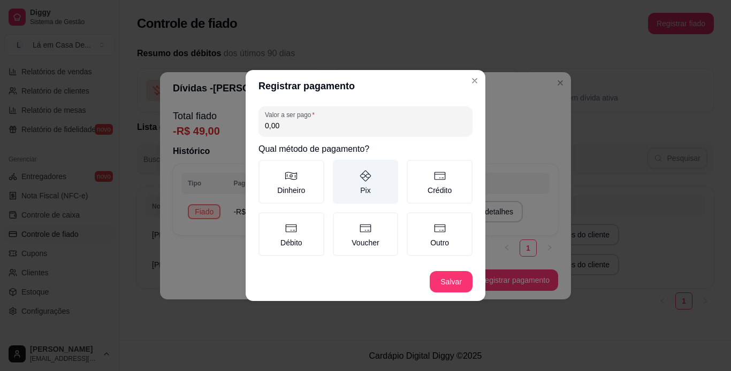
click at [370, 183] on label "Pix" at bounding box center [366, 182] width 66 height 44
click at [341, 168] on button "Pix" at bounding box center [336, 163] width 9 height 9
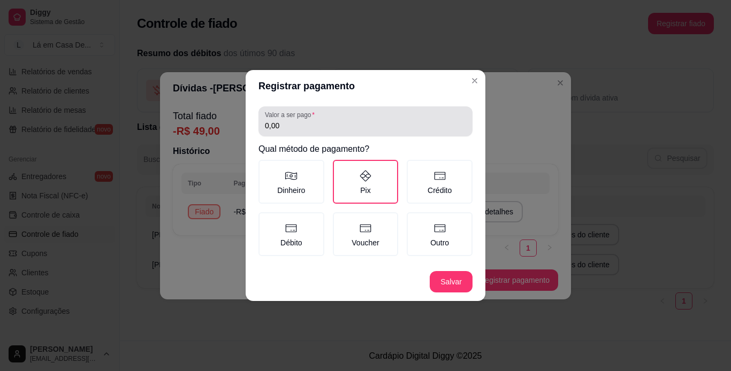
click at [273, 120] on div "0,00" at bounding box center [365, 121] width 201 height 21
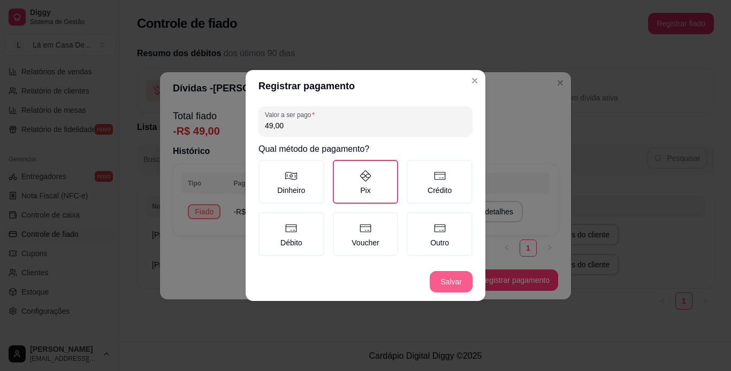
type input "49,00"
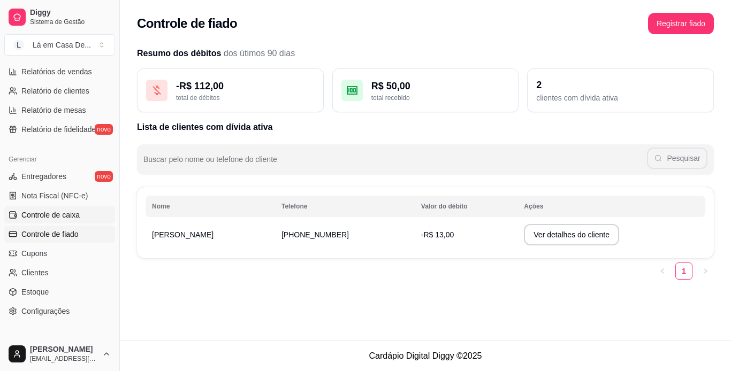
click at [65, 217] on span "Controle de caixa" at bounding box center [50, 215] width 58 height 11
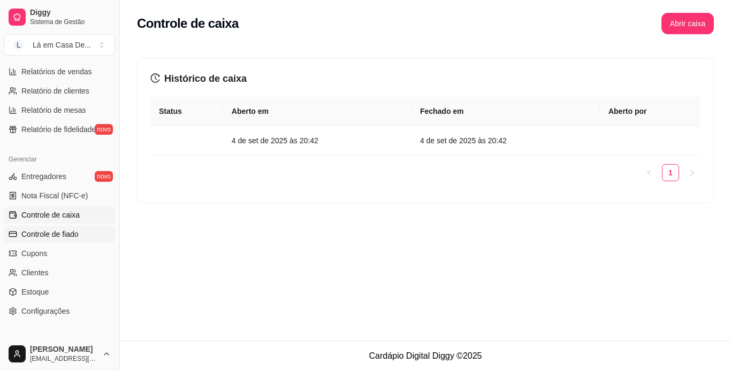
click at [66, 234] on span "Controle de fiado" at bounding box center [49, 234] width 57 height 11
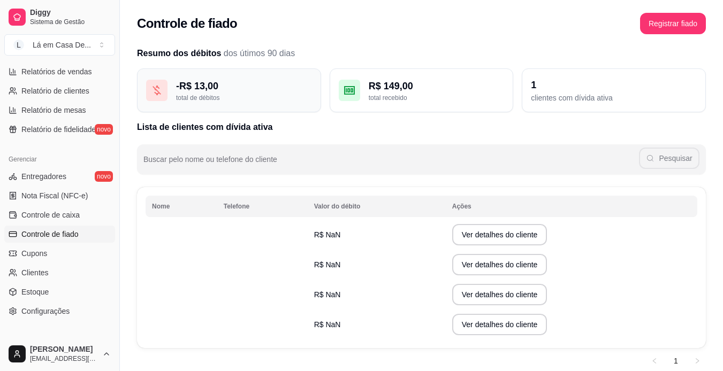
click at [229, 81] on div "- R$ 13,00" at bounding box center [244, 86] width 136 height 15
click at [72, 209] on link "Controle de caixa" at bounding box center [59, 214] width 111 height 17
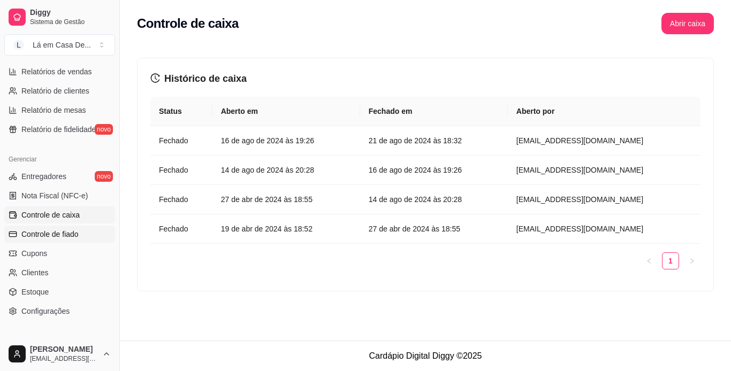
click at [66, 231] on span "Controle de fiado" at bounding box center [49, 234] width 57 height 11
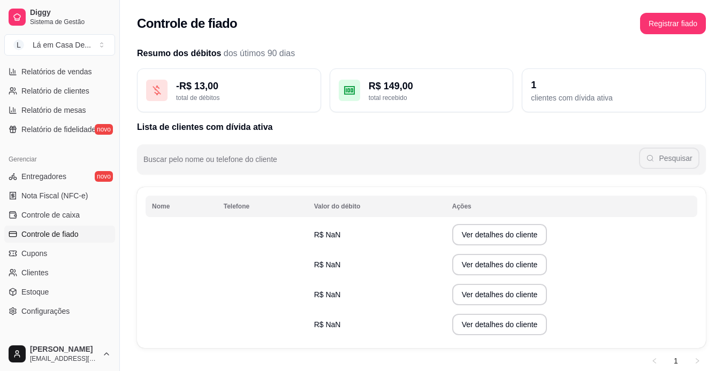
click at [248, 234] on td at bounding box center [262, 235] width 90 height 30
click at [198, 87] on div "- R$ 13,00" at bounding box center [244, 86] width 136 height 15
click at [369, 88] on div "R$ 149,00" at bounding box center [437, 86] width 136 height 15
click at [550, 90] on div "1" at bounding box center [614, 85] width 166 height 15
click at [192, 82] on div "- R$ 13,00" at bounding box center [244, 86] width 136 height 15
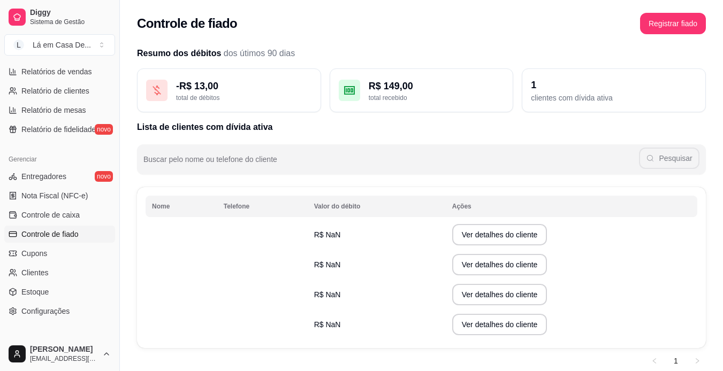
click at [251, 54] on span "dos útimos 90 dias" at bounding box center [259, 53] width 71 height 9
click at [465, 229] on button "Ver detalhes do cliente" at bounding box center [499, 234] width 95 height 21
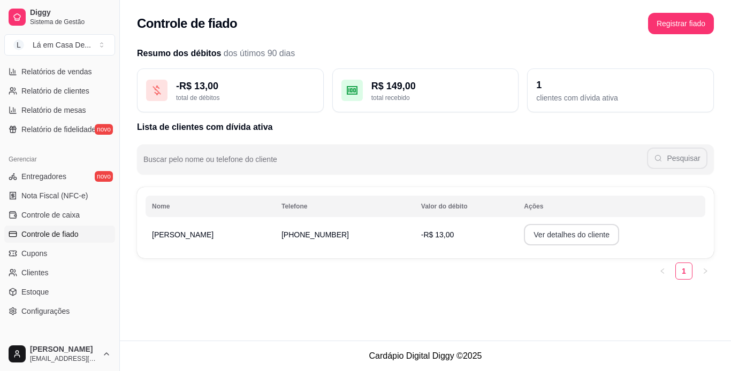
click at [524, 235] on button "Ver detalhes do cliente" at bounding box center [571, 234] width 95 height 21
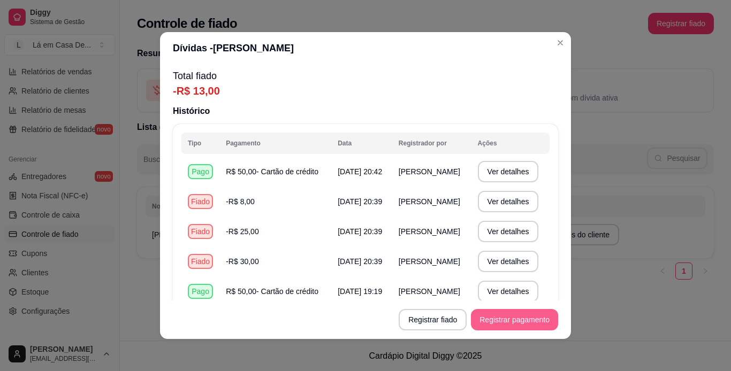
click at [515, 323] on button "Registrar pagamento" at bounding box center [514, 319] width 87 height 21
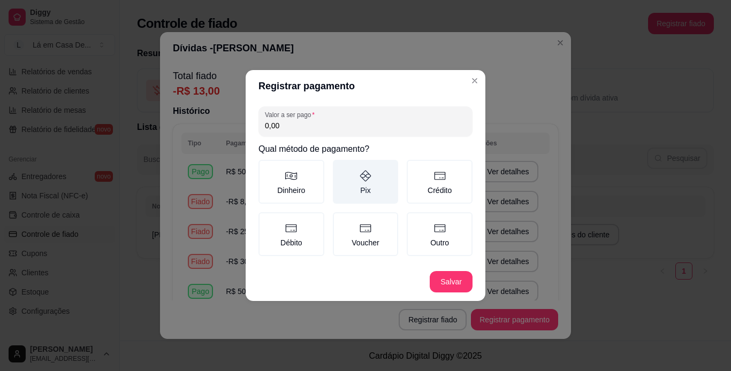
click at [378, 188] on label "Pix" at bounding box center [366, 182] width 66 height 44
click at [341, 168] on button "Pix" at bounding box center [336, 163] width 9 height 9
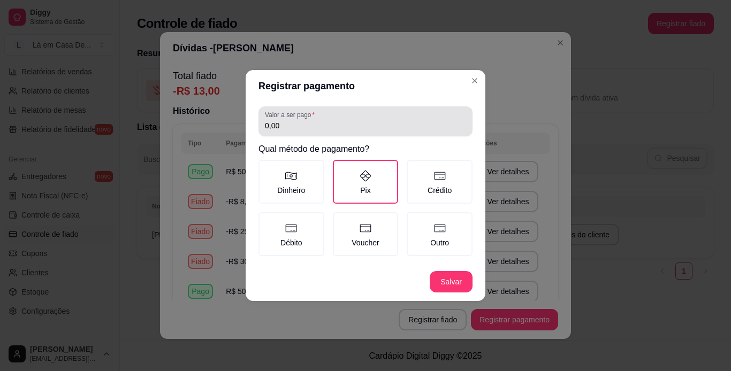
click at [287, 127] on input "0,00" at bounding box center [365, 125] width 201 height 11
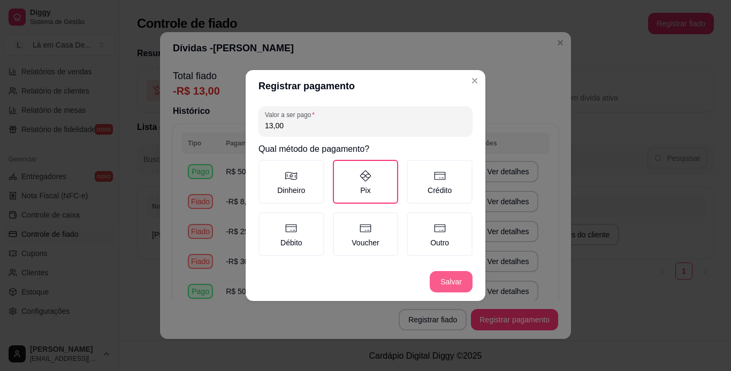
type input "13,00"
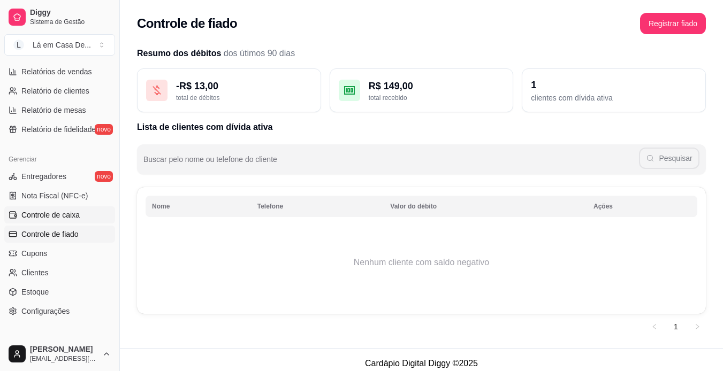
click at [46, 216] on span "Controle de caixa" at bounding box center [50, 215] width 58 height 11
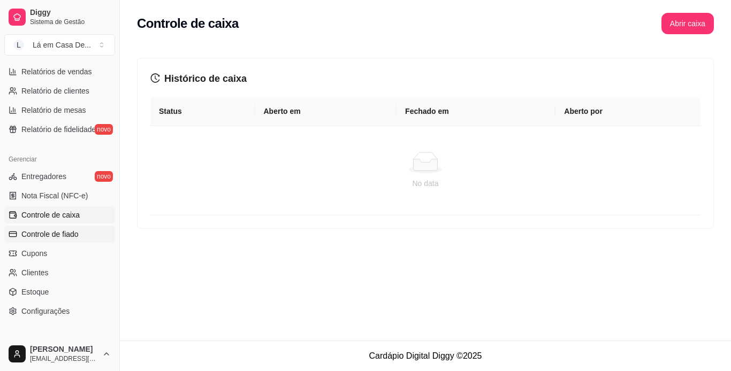
click at [51, 237] on span "Controle de fiado" at bounding box center [49, 234] width 57 height 11
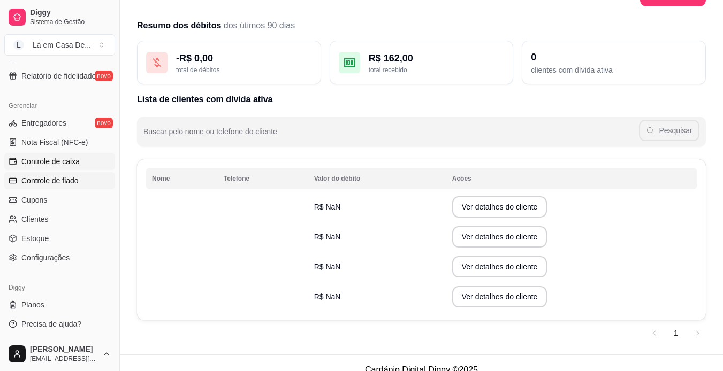
scroll to position [42, 0]
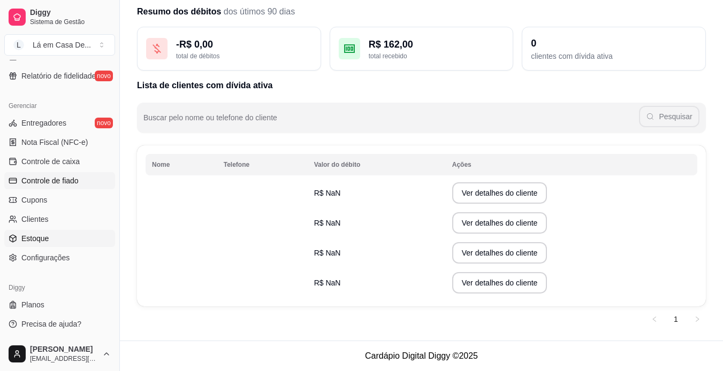
click at [52, 236] on link "Estoque" at bounding box center [59, 238] width 111 height 17
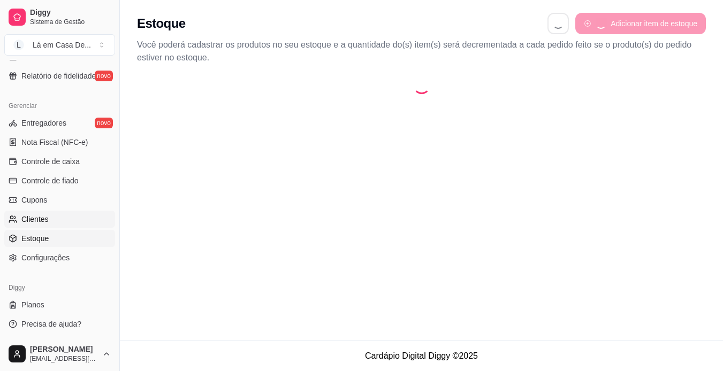
select select "QUANTITY_ORDER"
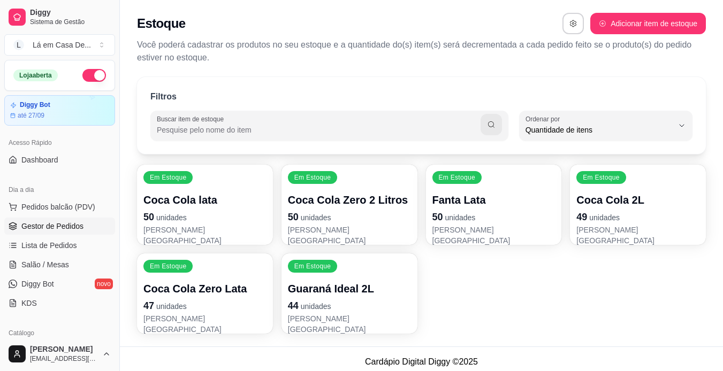
click at [59, 231] on span "Gestor de Pedidos" at bounding box center [52, 226] width 62 height 11
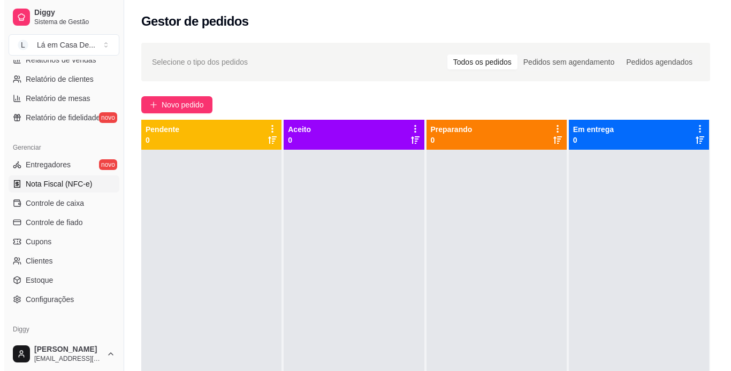
scroll to position [374, 0]
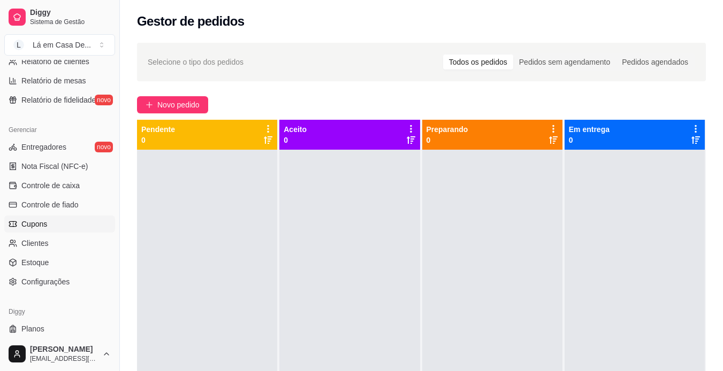
click at [44, 224] on span "Cupons" at bounding box center [34, 224] width 26 height 11
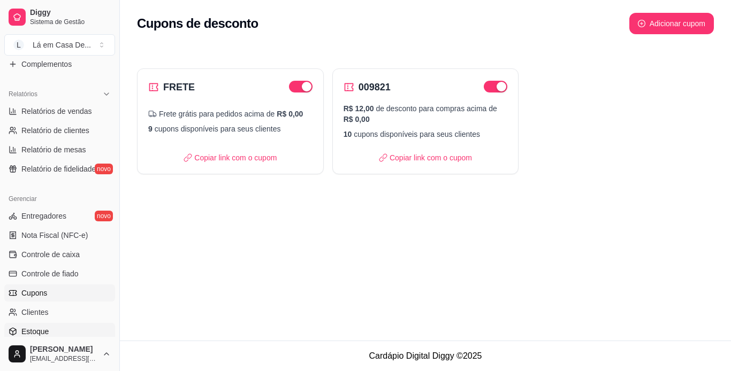
scroll to position [398, 0]
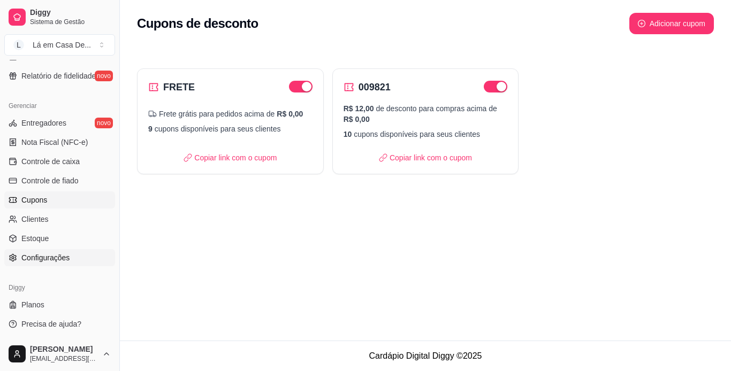
click at [60, 258] on span "Configurações" at bounding box center [45, 257] width 48 height 11
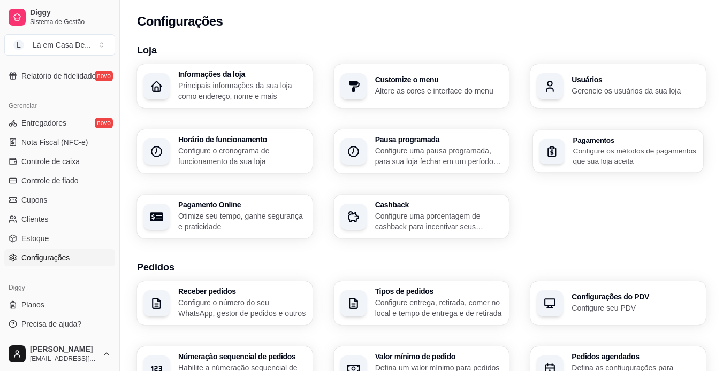
click at [600, 145] on p "Configure os métodos de pagamentos que sua loja aceita" at bounding box center [635, 155] width 124 height 21
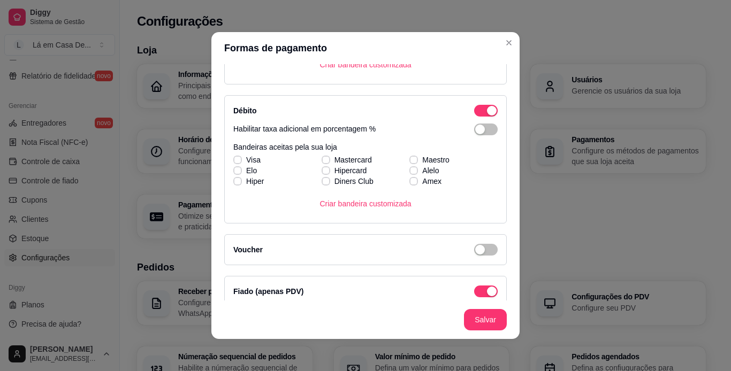
scroll to position [313, 0]
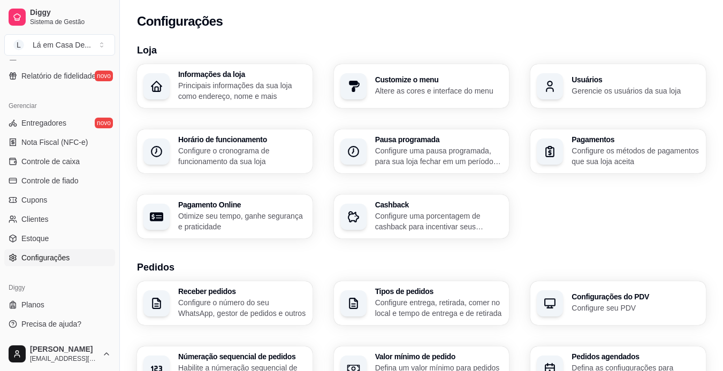
click at [231, 210] on div "Pagamento Online Otimize seu tempo, ganhe segurança e praticidade" at bounding box center [242, 216] width 128 height 31
select select "4.98"
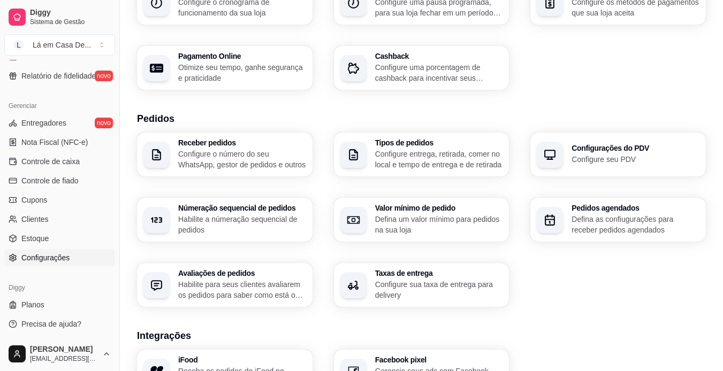
scroll to position [160, 0]
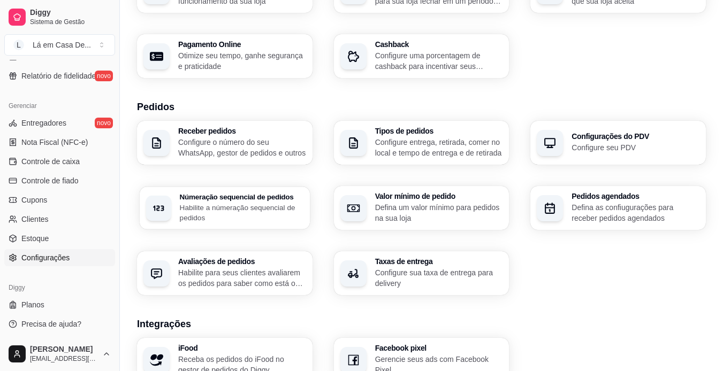
click at [242, 209] on p "Habilite a númeração sequencial de pedidos" at bounding box center [242, 212] width 124 height 21
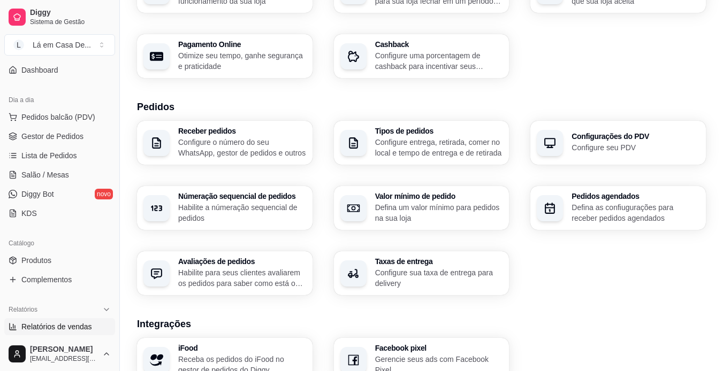
scroll to position [78, 0]
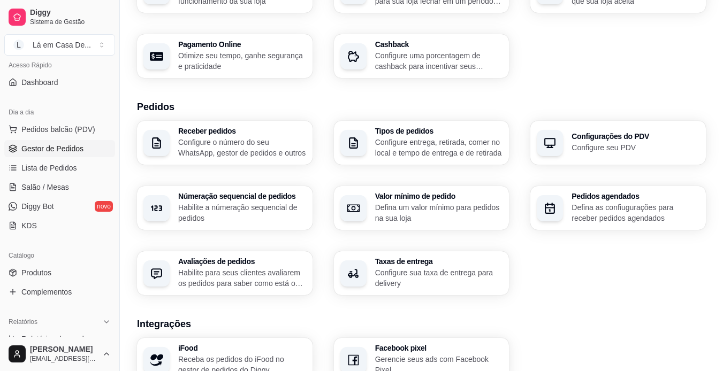
click at [75, 153] on span "Gestor de Pedidos" at bounding box center [52, 148] width 62 height 11
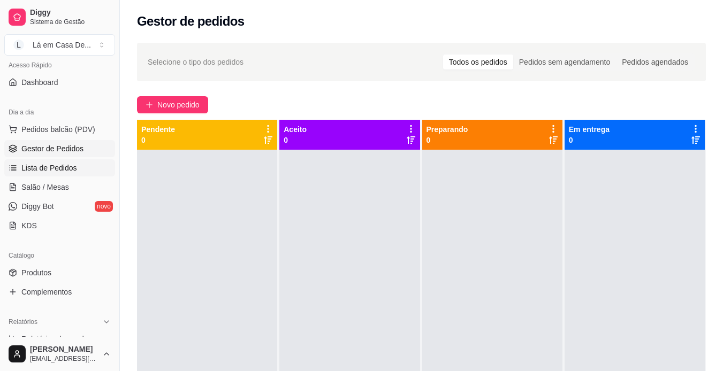
click at [64, 166] on span "Lista de Pedidos" at bounding box center [49, 168] width 56 height 11
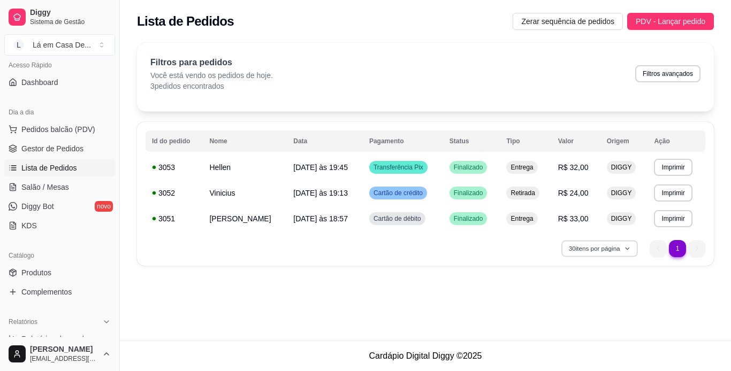
click at [588, 249] on button "30 itens por página" at bounding box center [599, 248] width 76 height 17
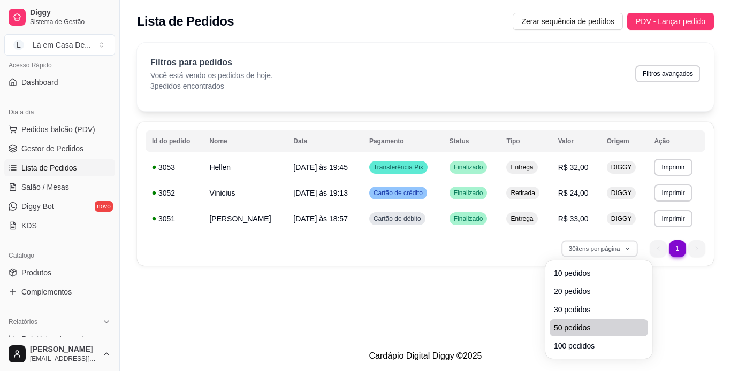
click at [575, 331] on span "50 pedidos" at bounding box center [599, 328] width 90 height 11
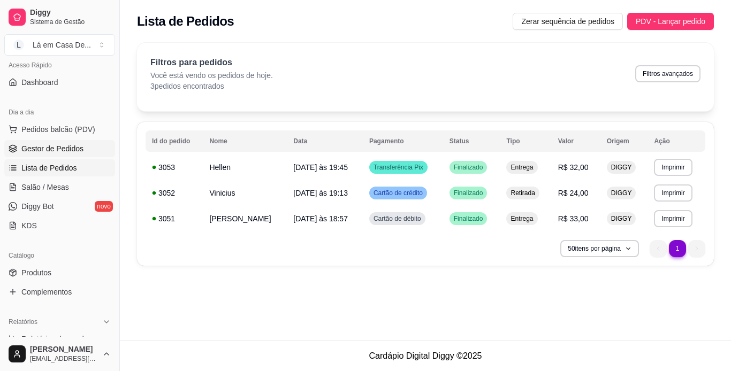
click at [52, 153] on span "Gestor de Pedidos" at bounding box center [52, 148] width 62 height 11
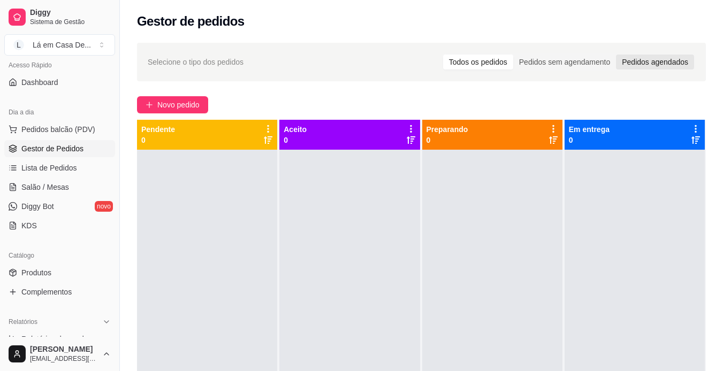
click at [634, 66] on div "Pedidos agendados" at bounding box center [655, 62] width 78 height 15
click at [616, 55] on input "Pedidos agendados" at bounding box center [616, 55] width 0 height 0
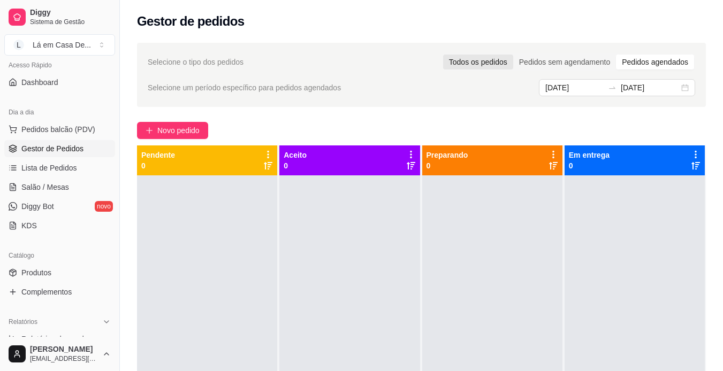
click at [491, 62] on div "Todos os pedidos" at bounding box center [478, 62] width 70 height 15
click at [443, 55] on input "Todos os pedidos" at bounding box center [443, 55] width 0 height 0
